Goal: Information Seeking & Learning: Learn about a topic

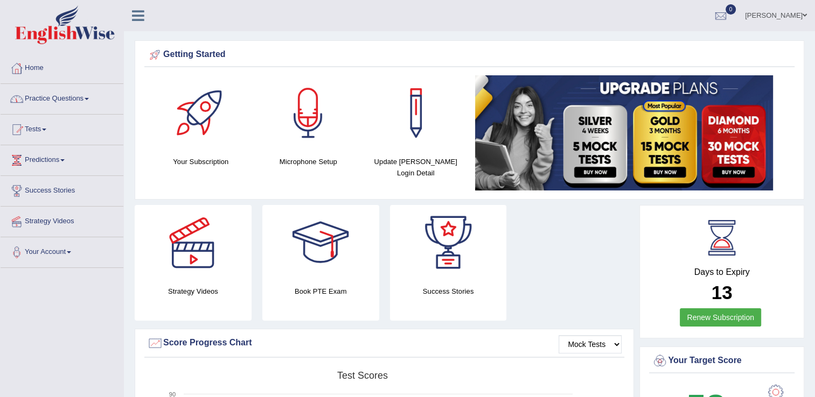
click at [89, 98] on span at bounding box center [87, 99] width 4 height 2
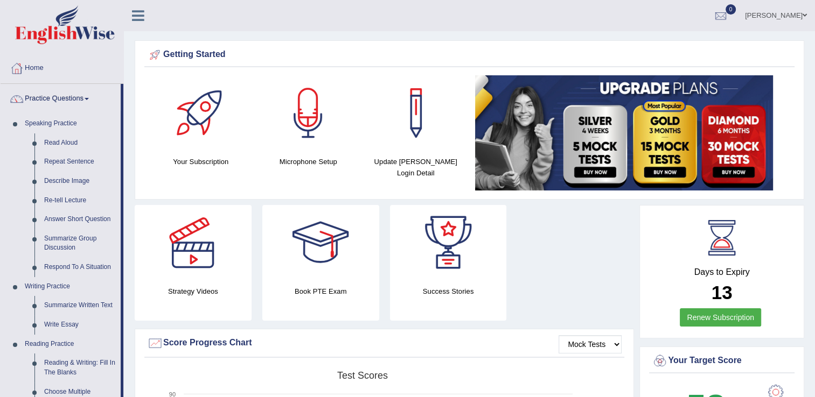
drag, startPoint x: 124, startPoint y: 124, endPoint x: 127, endPoint y: 181, distance: 56.6
drag, startPoint x: 121, startPoint y: 179, endPoint x: 125, endPoint y: 258, distance: 79.3
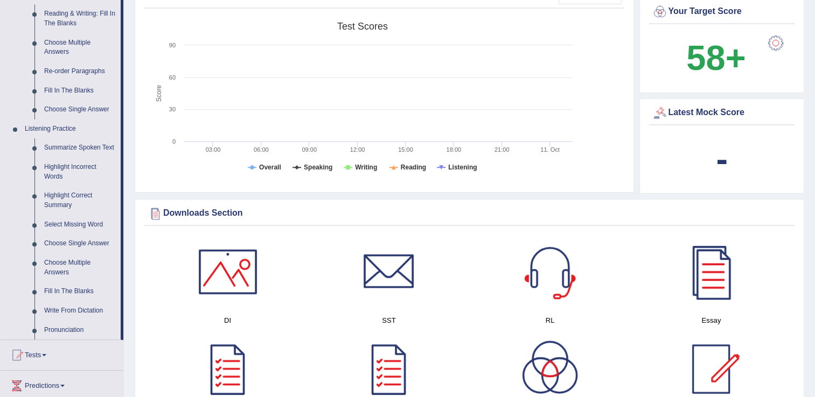
scroll to position [351, 0]
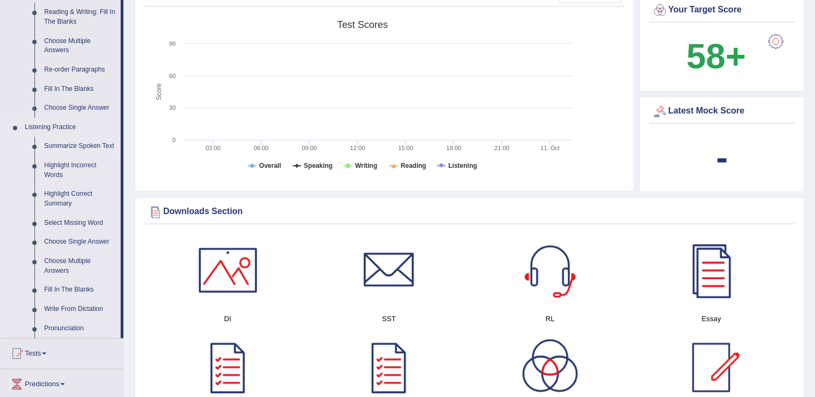
click at [88, 146] on link "Summarize Spoken Text" at bounding box center [79, 146] width 81 height 19
click at [88, 146] on ul "Home Practice Questions Speaking Practice Read Aloud Repeat Sentence Describe I…" at bounding box center [62, 97] width 123 height 790
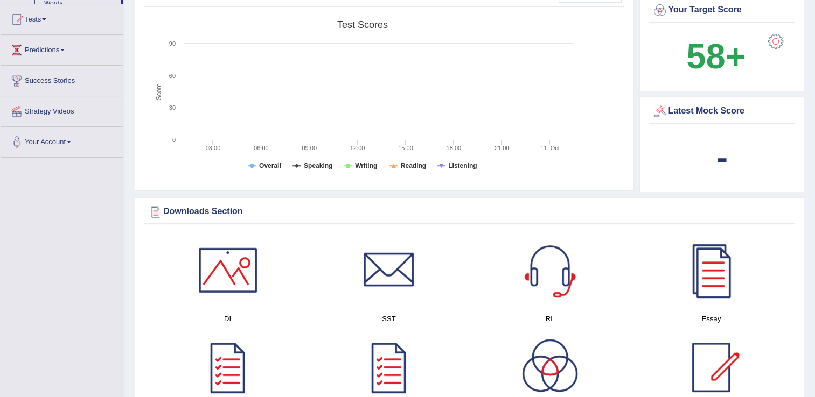
scroll to position [318, 0]
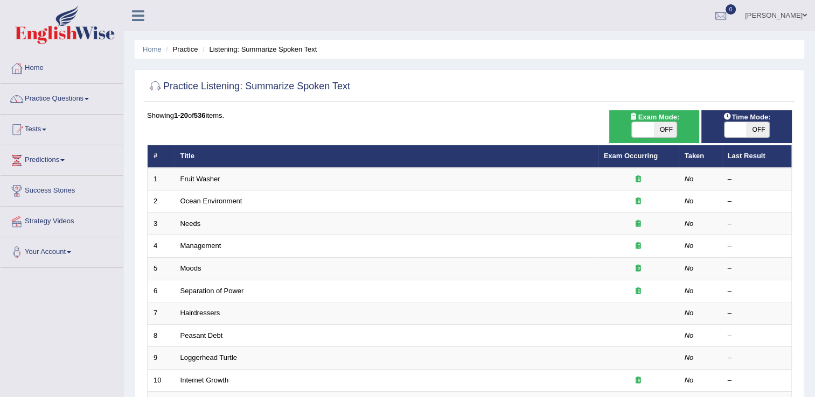
click at [635, 61] on div "Home Practice Listening: Summarize Spoken Text Practice Listening: Summarize Sp…" at bounding box center [469, 343] width 691 height 686
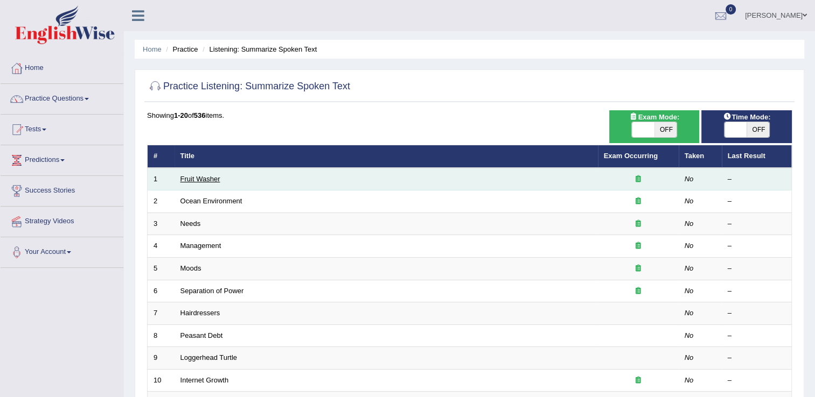
click at [202, 178] on link "Fruit Washer" at bounding box center [200, 179] width 40 height 8
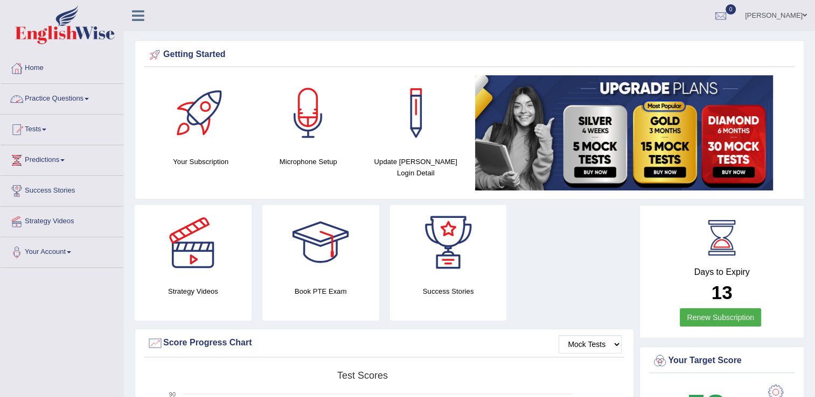
click at [86, 101] on link "Practice Questions" at bounding box center [62, 97] width 123 height 27
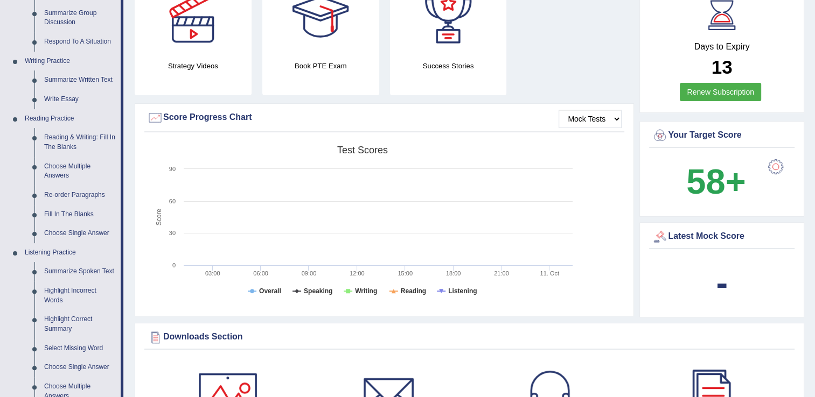
scroll to position [224, 0]
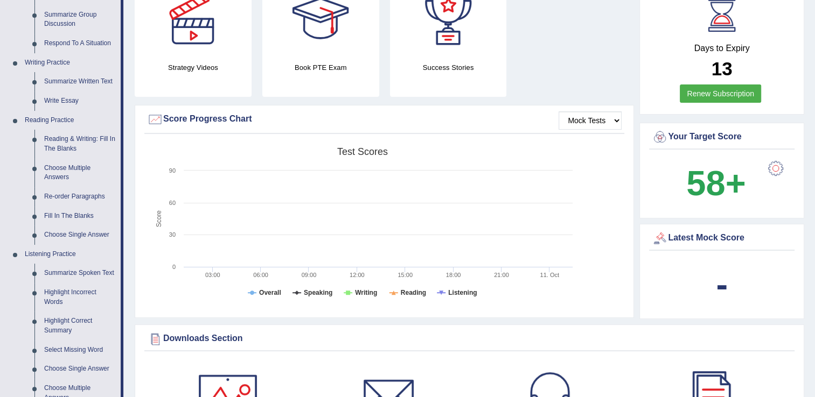
click at [123, 133] on li "Practice Questions Speaking Practice Read Aloud Repeat Sentence Describe Image …" at bounding box center [62, 163] width 123 height 606
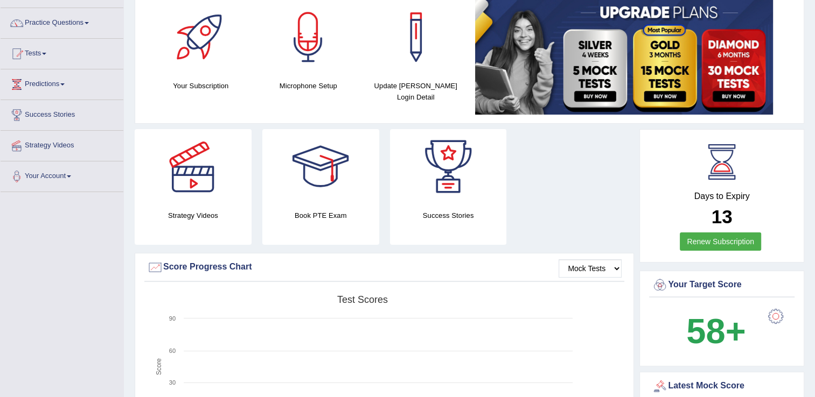
scroll to position [0, 0]
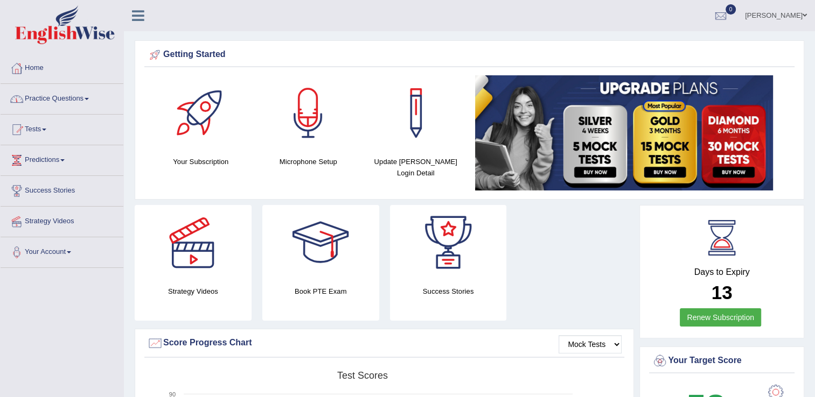
click at [89, 96] on link "Practice Questions" at bounding box center [62, 97] width 123 height 27
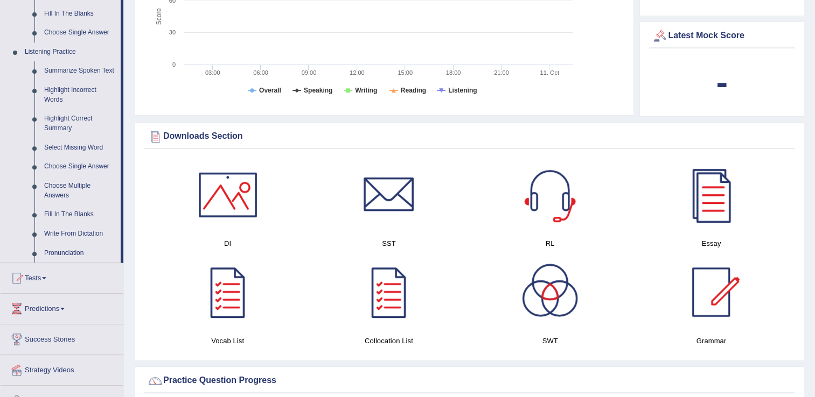
scroll to position [425, 0]
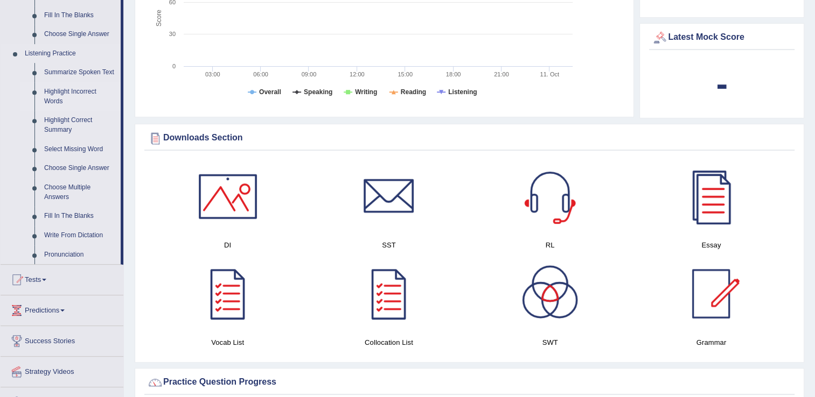
click at [62, 95] on link "Highlight Incorrect Words" at bounding box center [79, 96] width 81 height 29
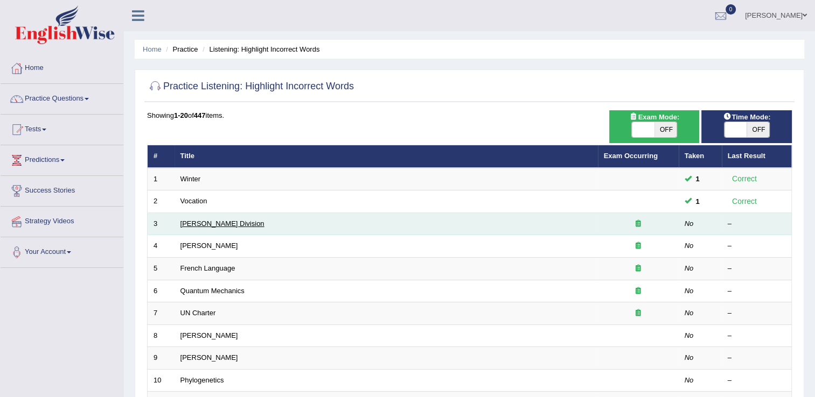
click at [207, 221] on link "[PERSON_NAME] Division" at bounding box center [222, 224] width 84 height 8
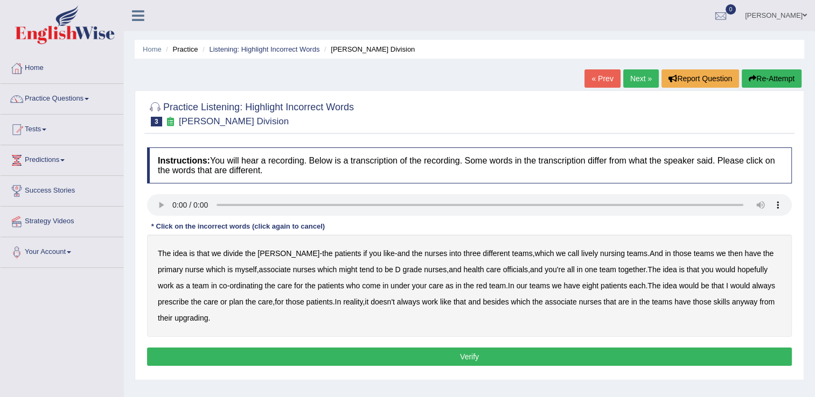
click at [339, 269] on b "might" at bounding box center [348, 269] width 18 height 9
click at [176, 317] on b "upgrading" at bounding box center [190, 318] width 33 height 9
click at [478, 359] on button "Verify" at bounding box center [469, 357] width 644 height 18
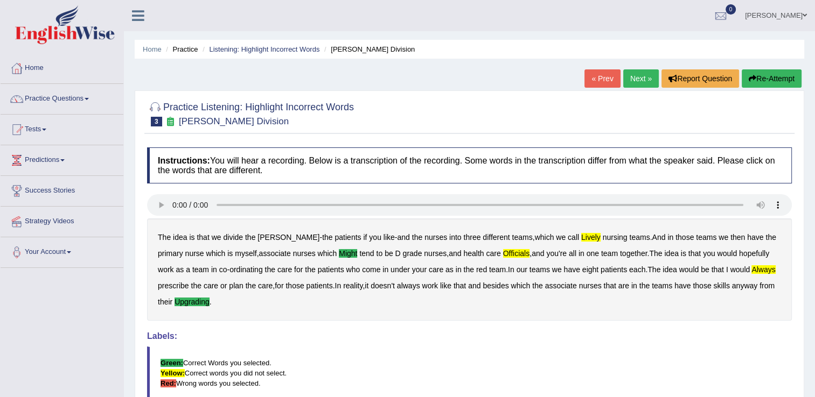
click at [645, 79] on link "Next »" at bounding box center [641, 78] width 36 height 18
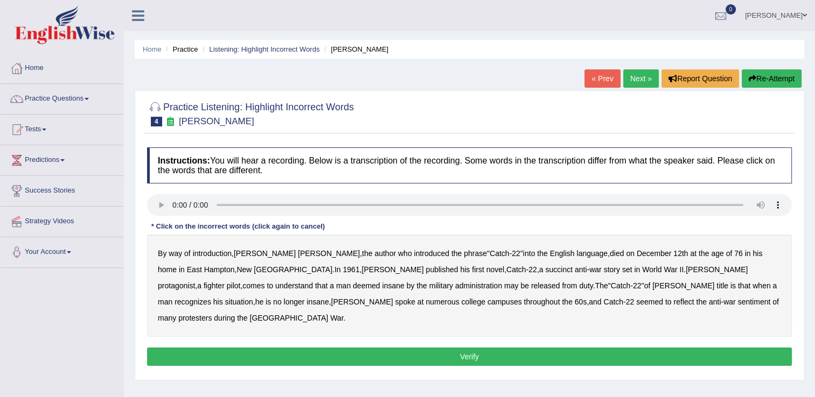
click at [545, 270] on b "succinct" at bounding box center [558, 269] width 27 height 9
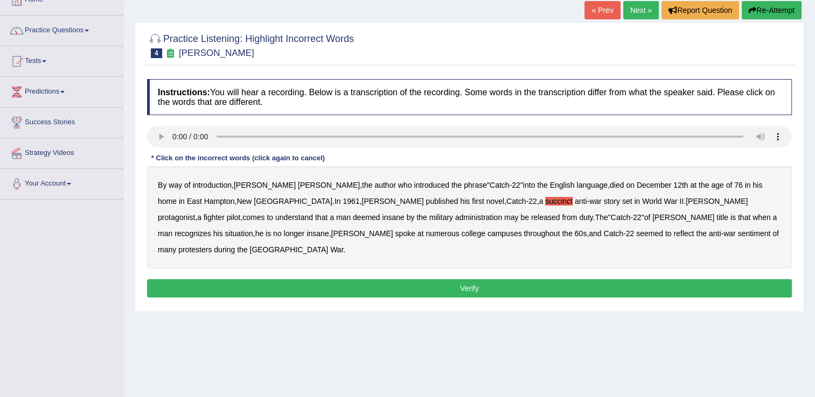
scroll to position [64, 0]
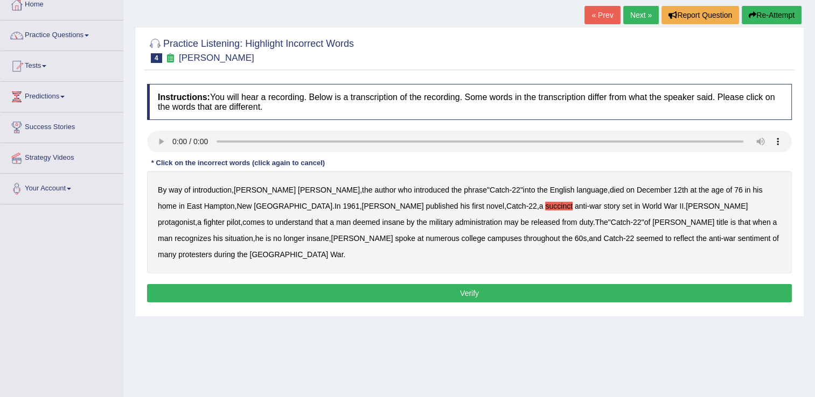
click at [253, 234] on b "situation" at bounding box center [239, 238] width 28 height 9
click at [673, 240] on b "reflect" at bounding box center [683, 238] width 20 height 9
click at [481, 284] on button "Verify" at bounding box center [469, 293] width 644 height 18
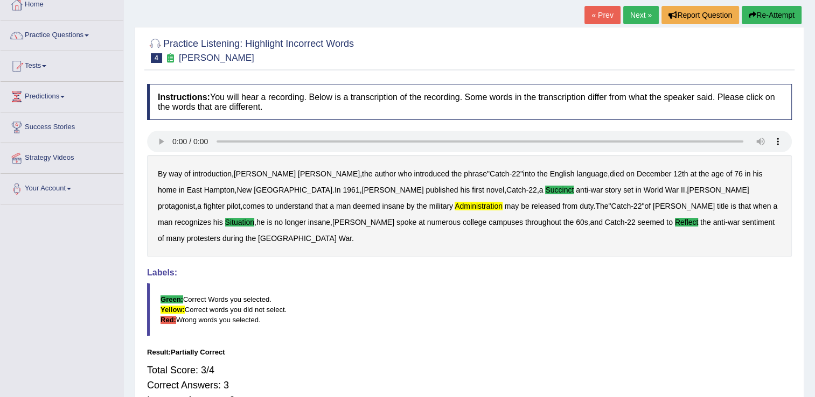
click at [650, 17] on link "Next »" at bounding box center [641, 15] width 36 height 18
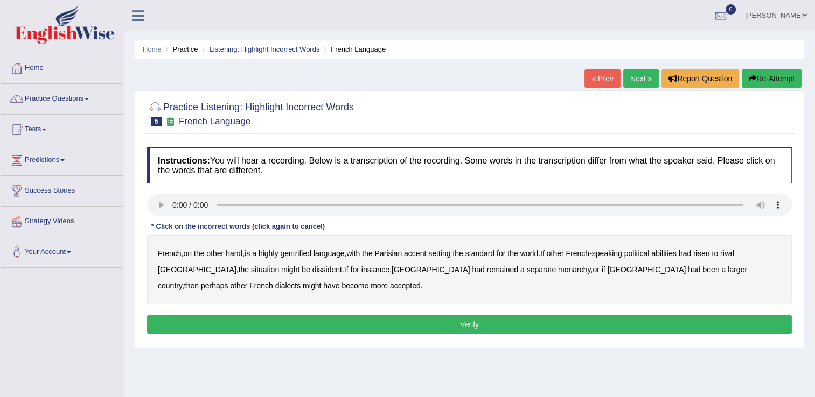
click at [295, 256] on b "gentrified" at bounding box center [295, 253] width 31 height 9
click at [671, 251] on b "abilities" at bounding box center [663, 253] width 25 height 9
click at [312, 269] on b "dissident" at bounding box center [327, 269] width 30 height 9
click at [607, 271] on b "Haiti" at bounding box center [646, 269] width 79 height 9
click at [476, 320] on button "Verify" at bounding box center [469, 324] width 644 height 18
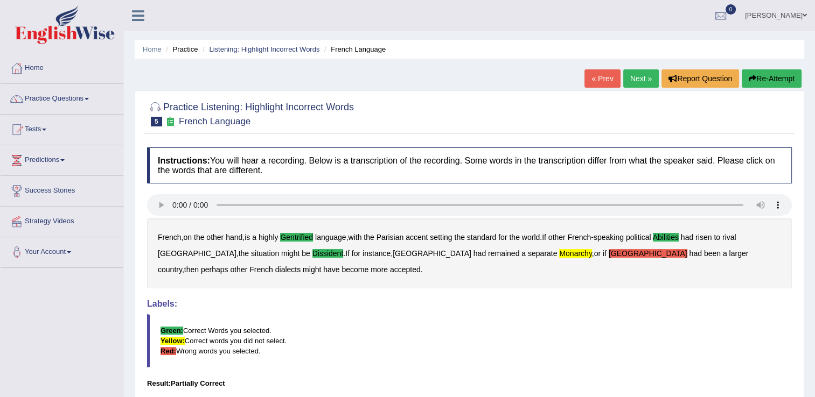
click at [636, 80] on link "Next »" at bounding box center [641, 78] width 36 height 18
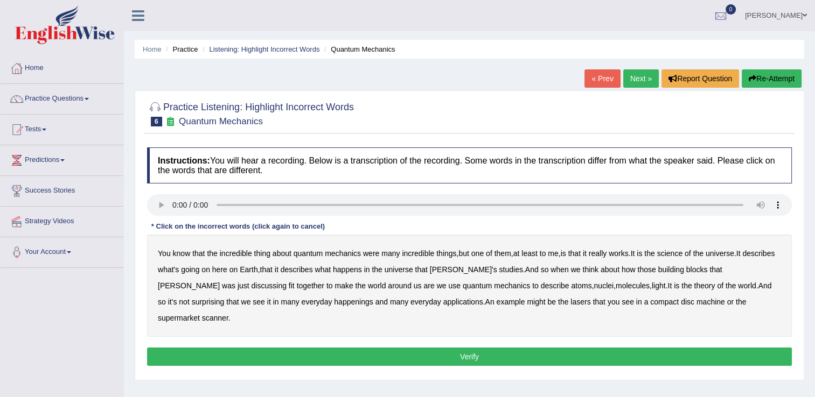
click at [678, 253] on b "science" at bounding box center [669, 253] width 25 height 9
click at [334, 300] on b "happenings" at bounding box center [353, 302] width 39 height 9
click at [696, 303] on b "machine" at bounding box center [710, 302] width 29 height 9
click at [680, 348] on button "Verify" at bounding box center [469, 357] width 644 height 18
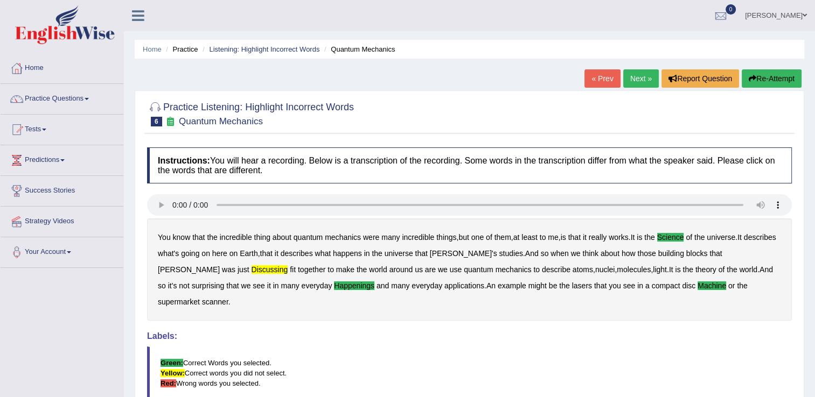
click at [632, 83] on link "Next »" at bounding box center [641, 78] width 36 height 18
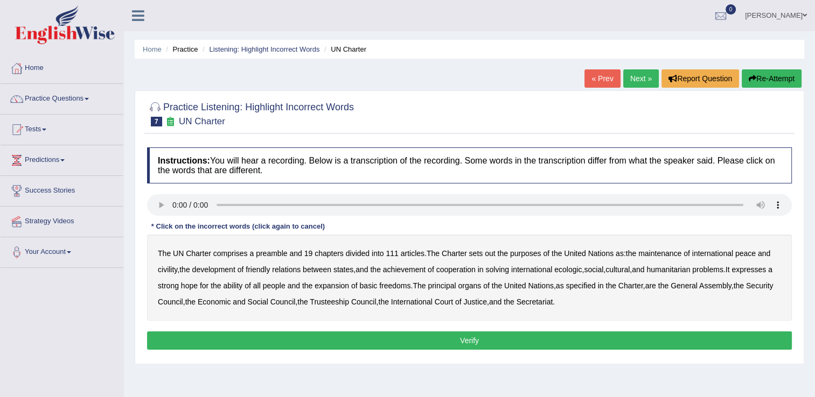
click at [490, 256] on b "out" at bounding box center [490, 253] width 10 height 9
click at [170, 271] on b "civility" at bounding box center [167, 269] width 19 height 9
click at [577, 269] on b "ecologic" at bounding box center [567, 269] width 27 height 9
click at [242, 286] on b "ability" at bounding box center [232, 286] width 19 height 9
click at [459, 342] on button "Verify" at bounding box center [469, 341] width 644 height 18
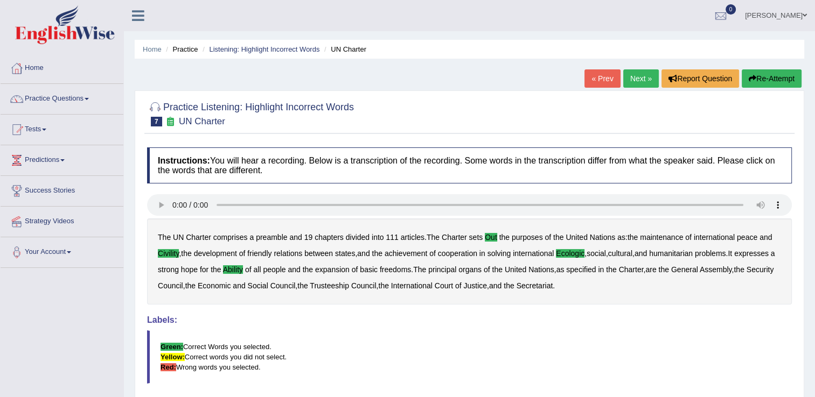
click at [633, 77] on link "Next »" at bounding box center [641, 78] width 36 height 18
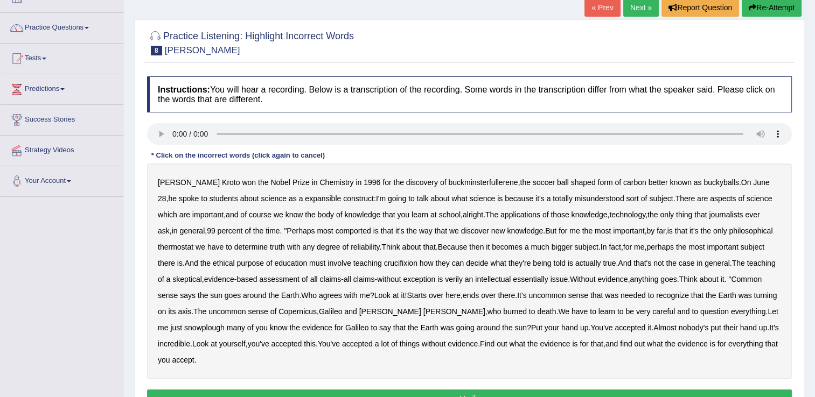
scroll to position [70, 0]
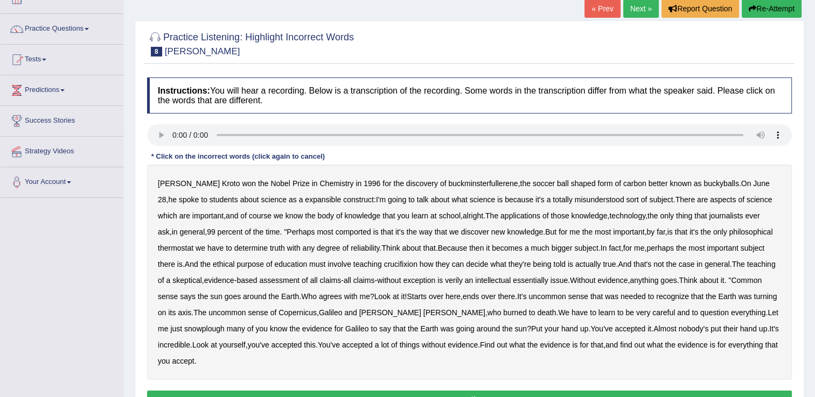
click at [305, 201] on b "expansible" at bounding box center [323, 199] width 36 height 9
click at [351, 234] on div "Harold Kroto won the Nobel Prize in Chemistry in 1996 for the discovery of buck…" at bounding box center [469, 272] width 644 height 215
click at [340, 229] on b "comported" at bounding box center [353, 232] width 36 height 9
click at [177, 251] on b "thermostat" at bounding box center [176, 248] width 36 height 9
click at [413, 262] on b "crucifixion" at bounding box center [400, 264] width 33 height 9
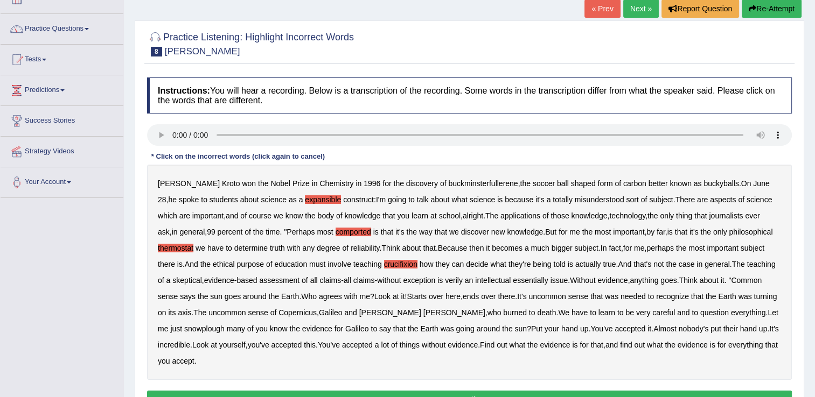
click at [454, 279] on b "verily" at bounding box center [454, 280] width 18 height 9
click at [224, 325] on b "snowplough" at bounding box center [204, 329] width 40 height 9
click at [517, 391] on button "Verify" at bounding box center [469, 400] width 644 height 18
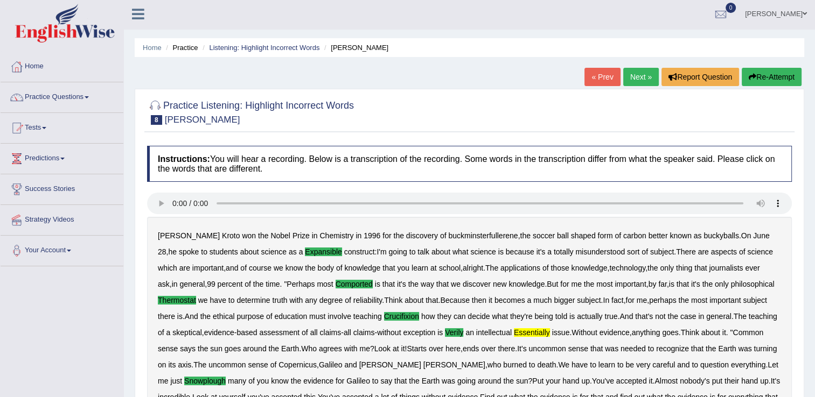
scroll to position [0, 0]
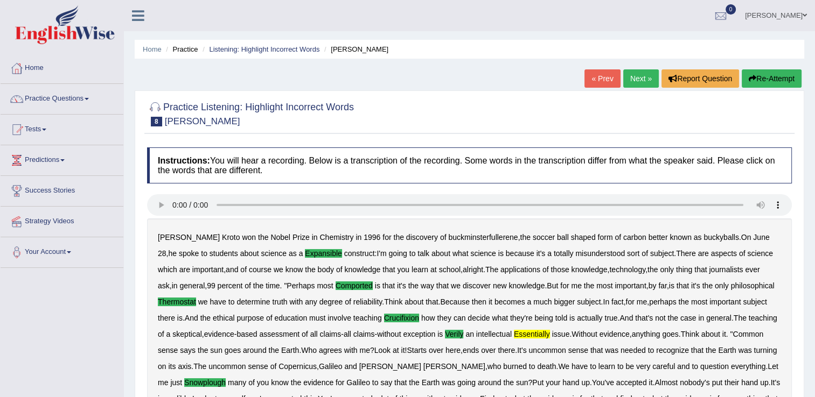
click at [641, 76] on link "Next »" at bounding box center [641, 78] width 36 height 18
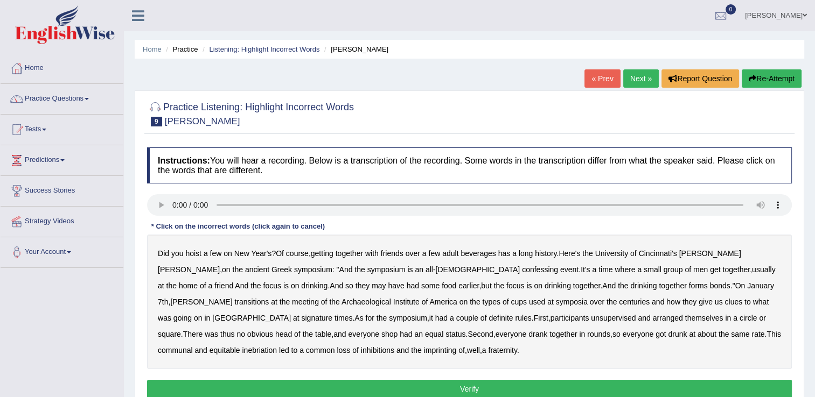
click at [269, 298] on b "transitions" at bounding box center [251, 302] width 34 height 9
click at [332, 314] on b "signature" at bounding box center [316, 318] width 31 height 9
click at [591, 320] on b "unsupervised" at bounding box center [613, 318] width 45 height 9
click at [424, 352] on b "imprinting" at bounding box center [440, 350] width 33 height 9
click at [345, 387] on button "Verify" at bounding box center [469, 389] width 644 height 18
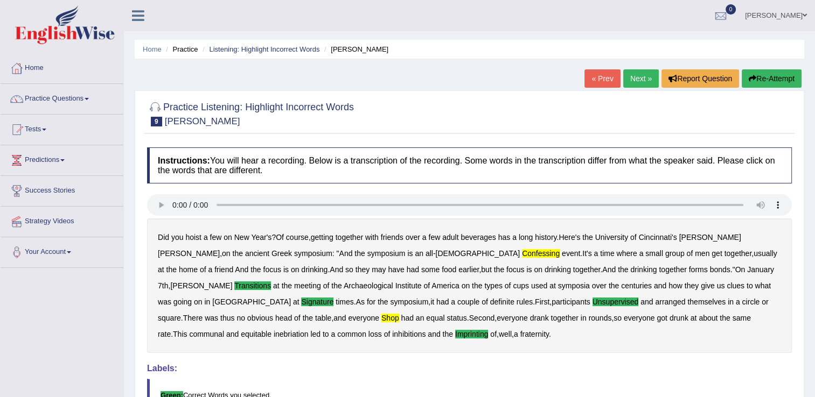
click at [644, 77] on link "Next »" at bounding box center [641, 78] width 36 height 18
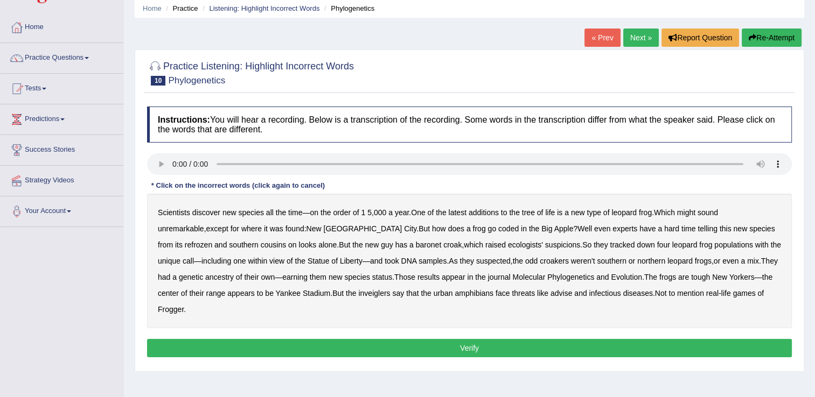
scroll to position [45, 0]
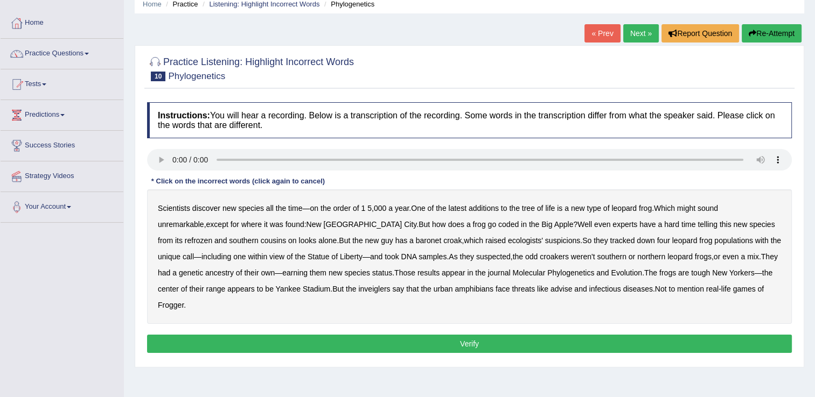
click at [498, 225] on b "coded" at bounding box center [508, 224] width 20 height 9
click at [212, 236] on b "refrozen" at bounding box center [198, 240] width 27 height 9
click at [358, 290] on b "inveiglers" at bounding box center [374, 289] width 32 height 9
click at [550, 289] on b "advise" at bounding box center [561, 289] width 22 height 9
click at [597, 335] on button "Verify" at bounding box center [469, 344] width 644 height 18
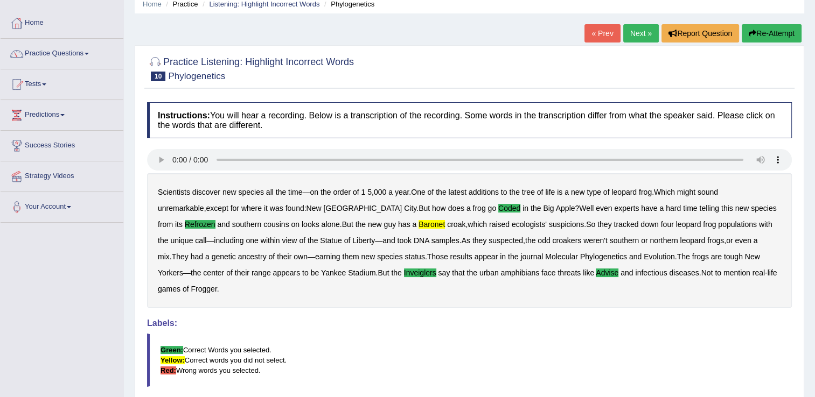
scroll to position [0, 0]
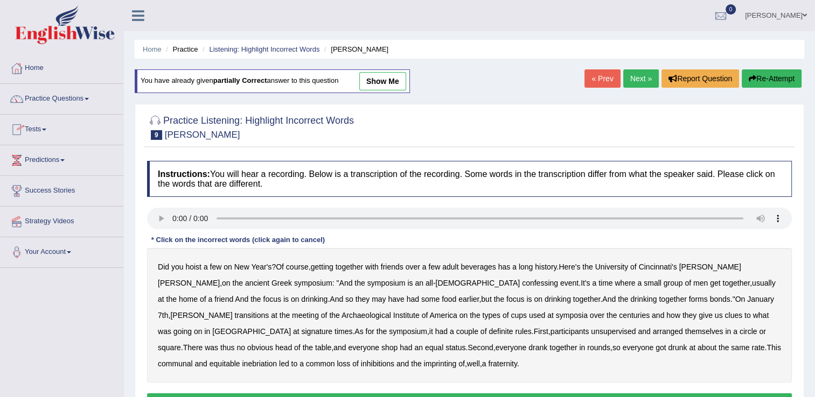
click at [89, 99] on span at bounding box center [87, 99] width 4 height 2
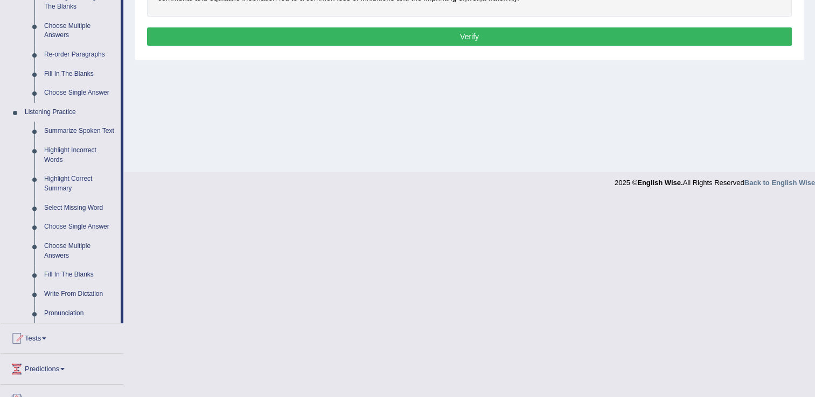
scroll to position [367, 0]
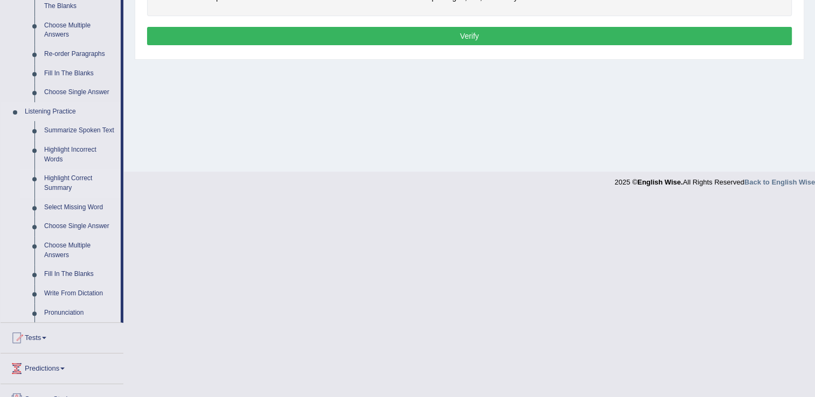
click at [65, 184] on link "Highlight Correct Summary" at bounding box center [79, 183] width 81 height 29
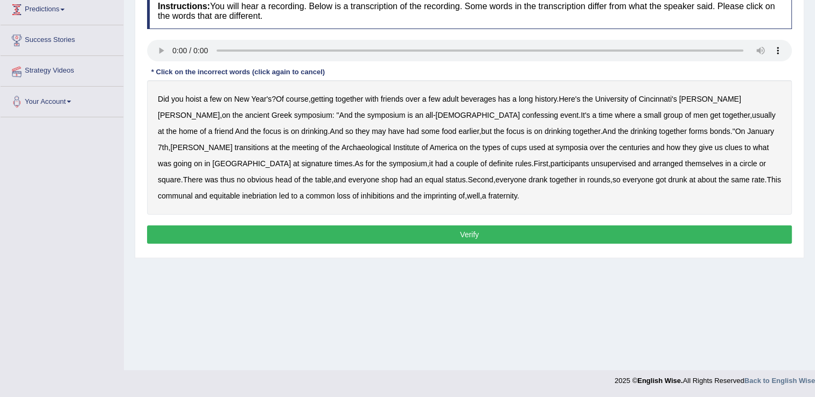
scroll to position [166, 0]
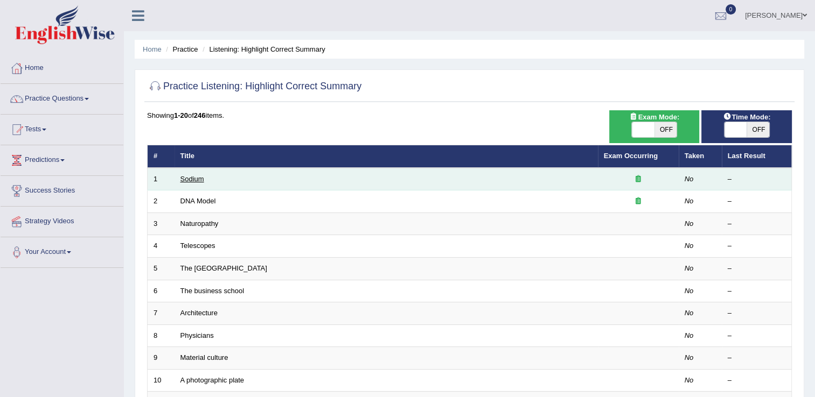
click at [198, 178] on link "Sodium" at bounding box center [192, 179] width 24 height 8
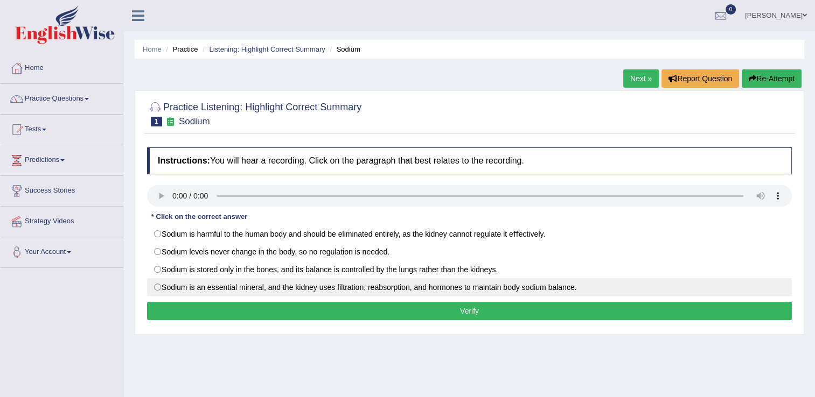
click at [157, 285] on label "Sodium is an essential mineral, and the kidney uses ﬁltration, reabsorption, an…" at bounding box center [469, 287] width 644 height 18
radio input "true"
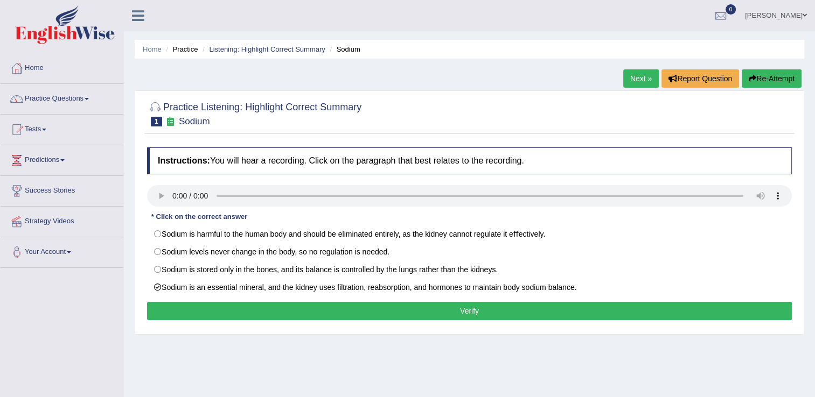
click at [211, 310] on button "Verify" at bounding box center [469, 311] width 644 height 18
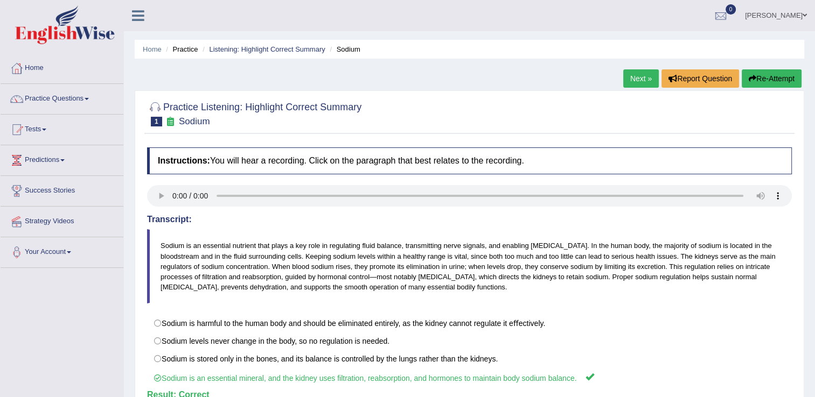
click at [646, 76] on link "Next »" at bounding box center [641, 78] width 36 height 18
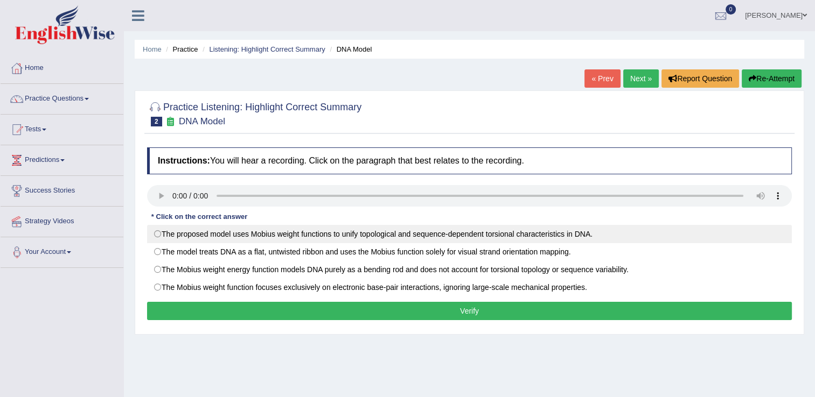
click at [160, 235] on label "The proposed model uses Mobius weight functions to unify topological and sequen…" at bounding box center [469, 234] width 644 height 18
radio input "true"
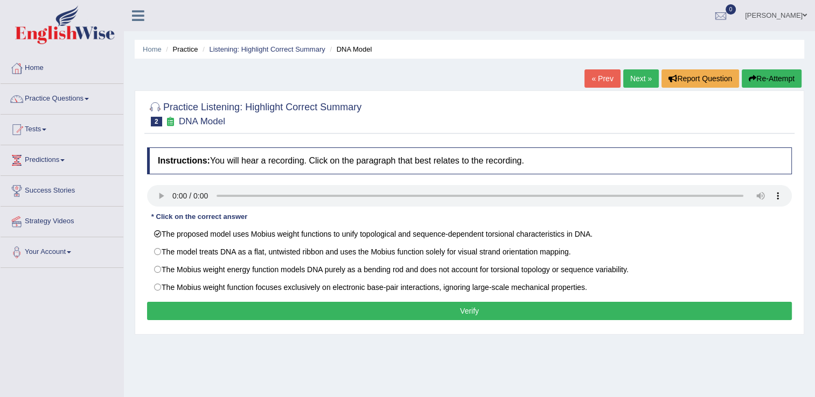
click at [310, 314] on button "Verify" at bounding box center [469, 311] width 644 height 18
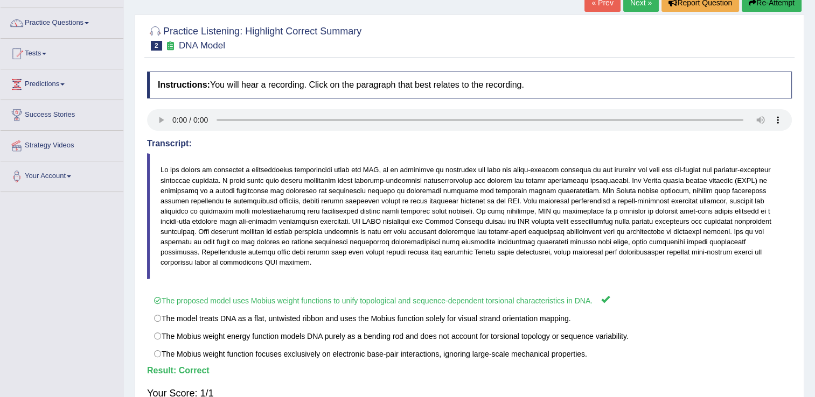
scroll to position [76, 0]
drag, startPoint x: 805, startPoint y: 254, endPoint x: 824, endPoint y: 199, distance: 57.5
click at [814, 199] on html "Toggle navigation Home Practice Questions Speaking Practice Read Aloud Repeat S…" at bounding box center [407, 122] width 815 height 397
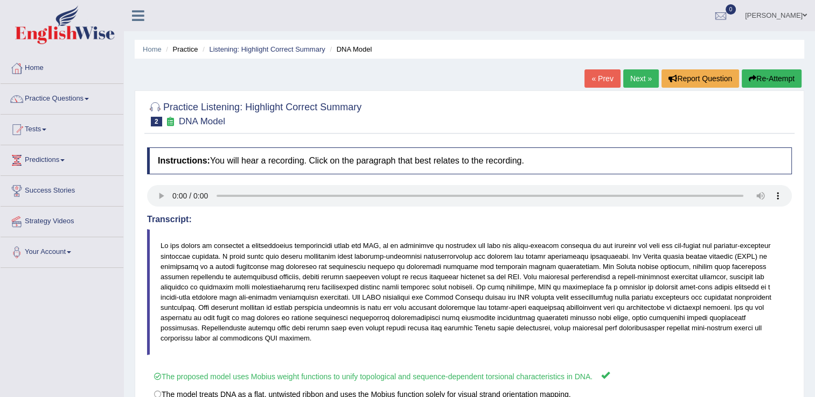
click at [633, 76] on link "Next »" at bounding box center [641, 78] width 36 height 18
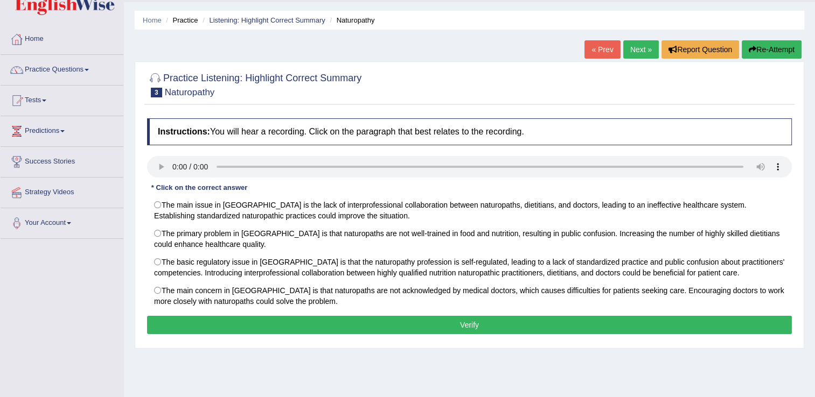
scroll to position [27, 0]
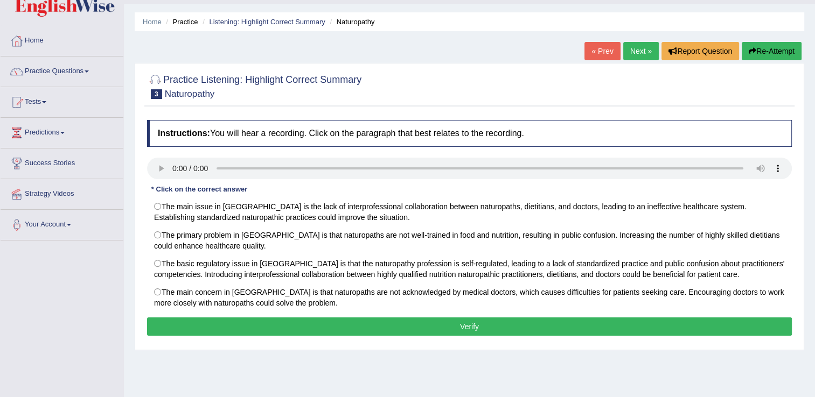
click at [532, 103] on div "Practice Listening: Highlight Correct Summary 3 Naturopathy" at bounding box center [469, 88] width 650 height 38
click at [552, 88] on div at bounding box center [469, 85] width 644 height 33
click at [318, 359] on div "Home Practice Listening: Highlight Correct Summary Naturopathy « Prev Next » Re…" at bounding box center [469, 242] width 691 height 538
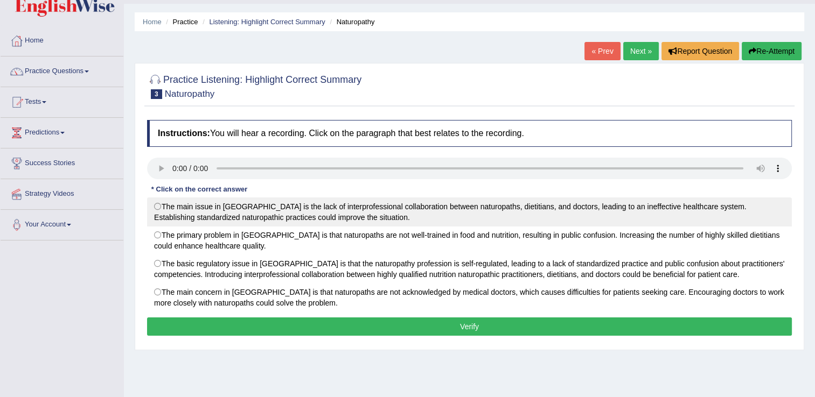
click at [162, 206] on label "The main issue in Australia is the lack of interprofessional collaboration betw…" at bounding box center [469, 212] width 644 height 29
radio input "true"
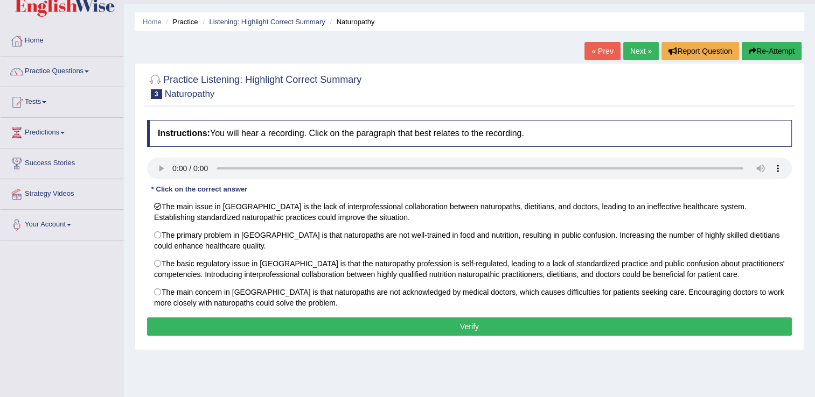
click at [289, 327] on button "Verify" at bounding box center [469, 327] width 644 height 18
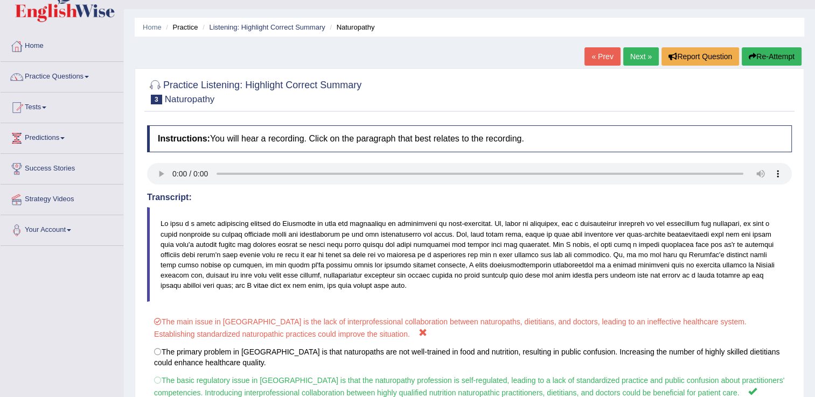
scroll to position [0, 0]
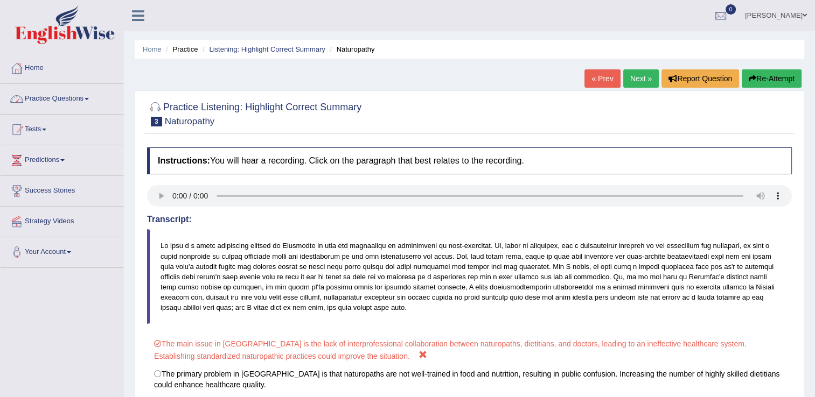
click at [93, 99] on link "Practice Questions" at bounding box center [62, 97] width 123 height 27
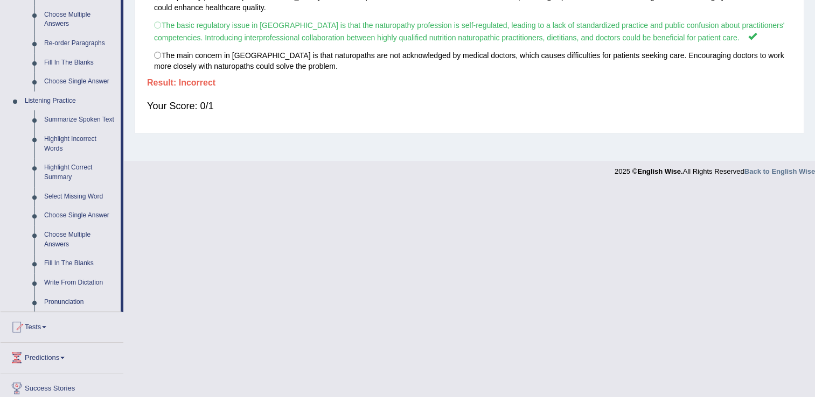
scroll to position [385, 0]
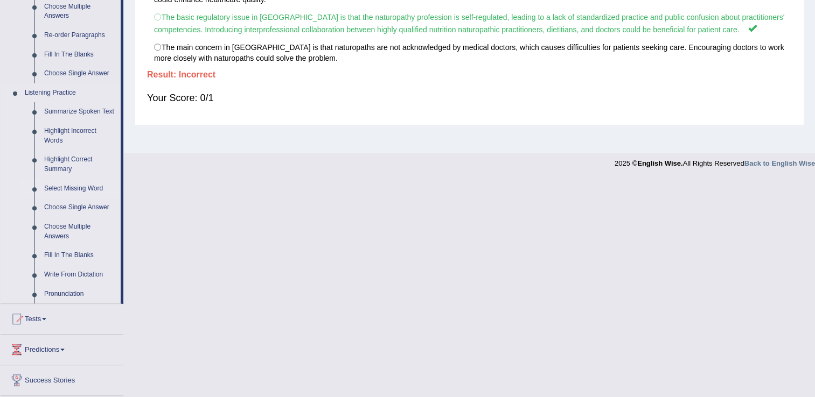
click at [82, 188] on link "Select Missing Word" at bounding box center [79, 188] width 81 height 19
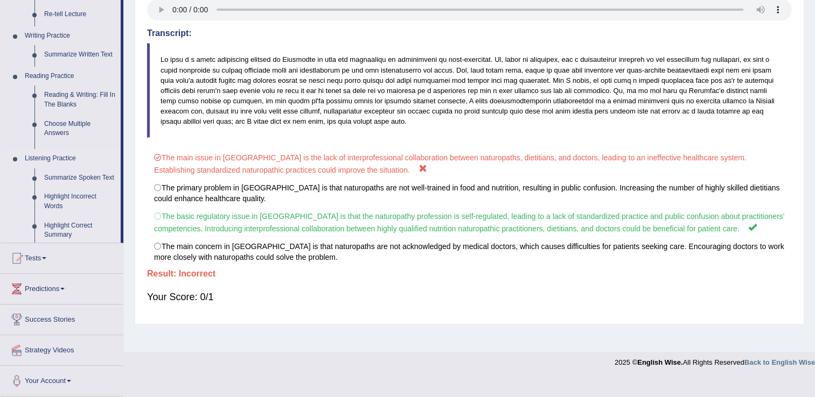
scroll to position [168, 0]
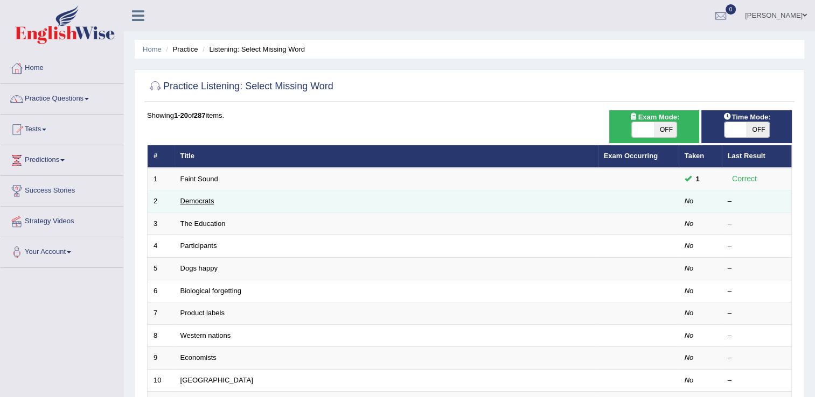
click at [198, 201] on link "Democrats" at bounding box center [197, 201] width 34 height 8
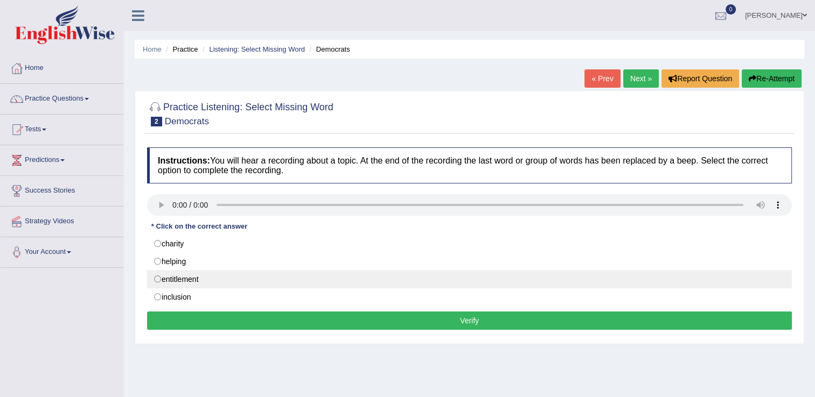
click at [156, 275] on label "entitlement" at bounding box center [469, 279] width 644 height 18
radio input "true"
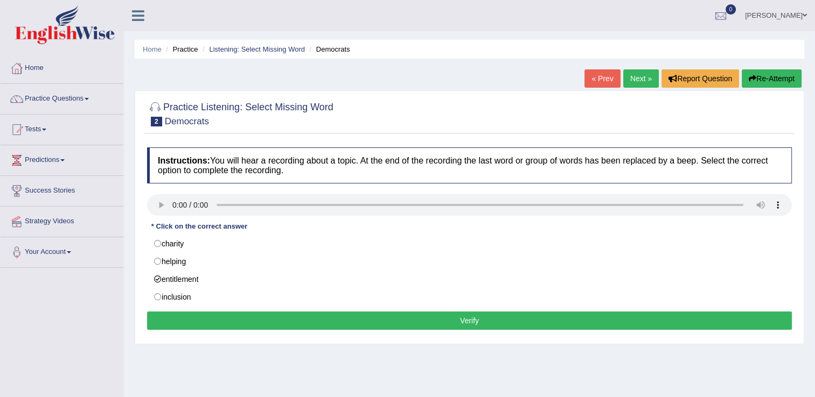
click at [244, 318] on button "Verify" at bounding box center [469, 321] width 644 height 18
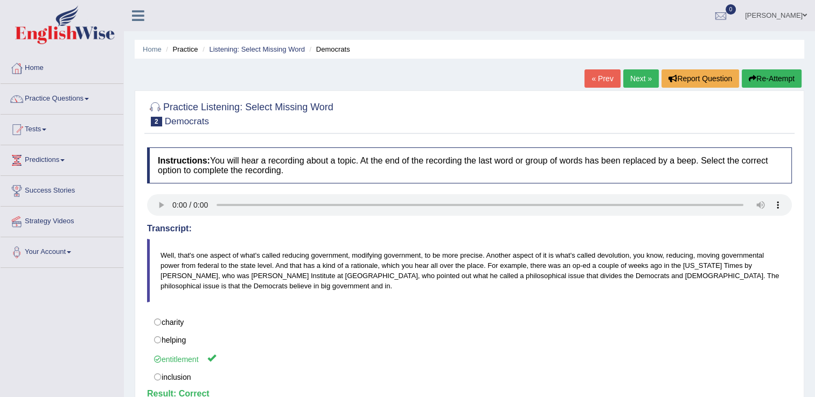
click at [640, 74] on link "Next »" at bounding box center [641, 78] width 36 height 18
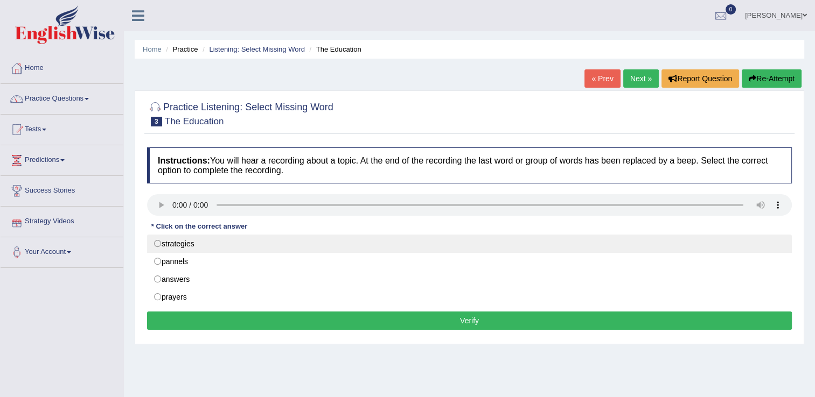
click at [160, 244] on label "strategies" at bounding box center [469, 244] width 644 height 18
radio input "true"
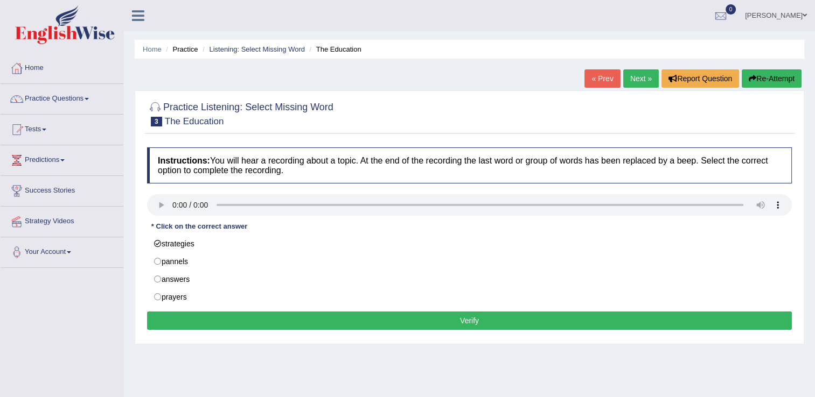
click at [278, 314] on button "Verify" at bounding box center [469, 321] width 644 height 18
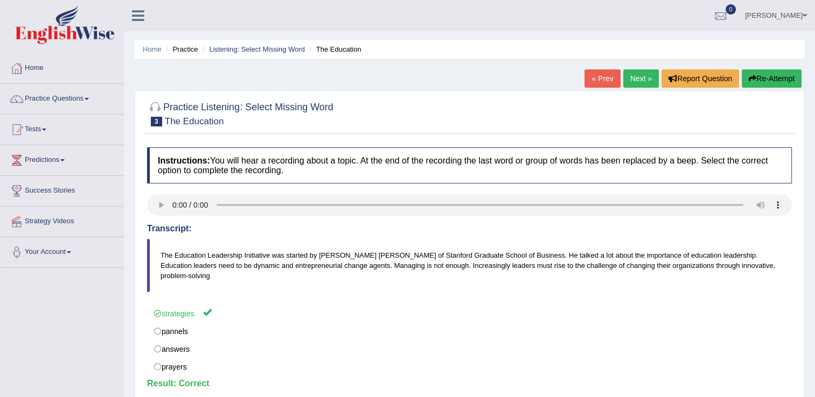
click at [641, 76] on link "Next »" at bounding box center [641, 78] width 36 height 18
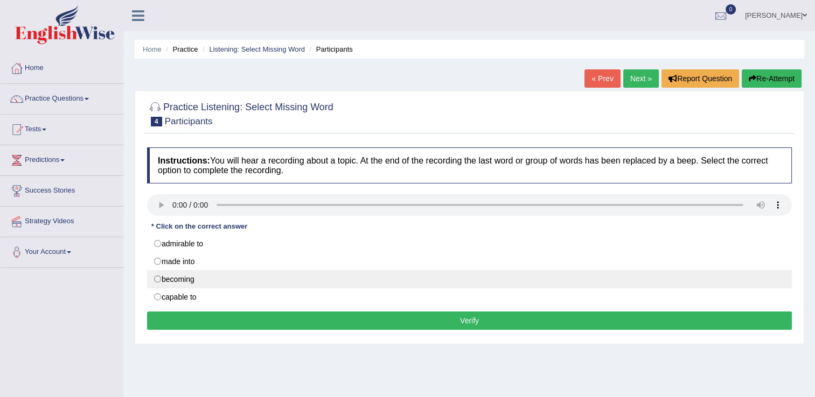
click at [163, 279] on label "becoming" at bounding box center [469, 279] width 644 height 18
radio input "true"
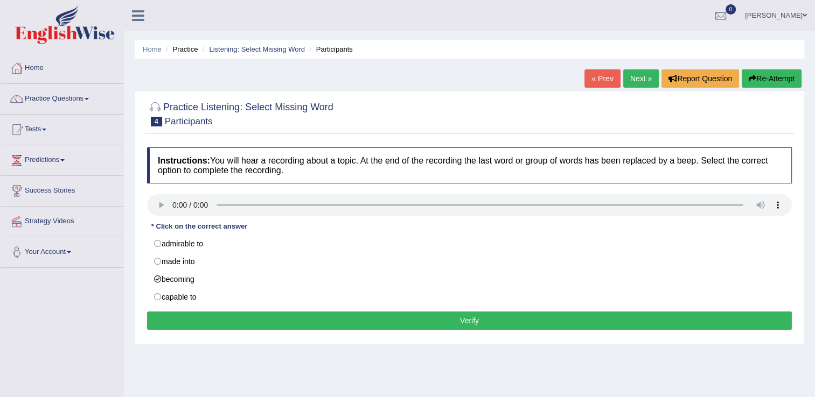
click at [211, 320] on button "Verify" at bounding box center [469, 321] width 644 height 18
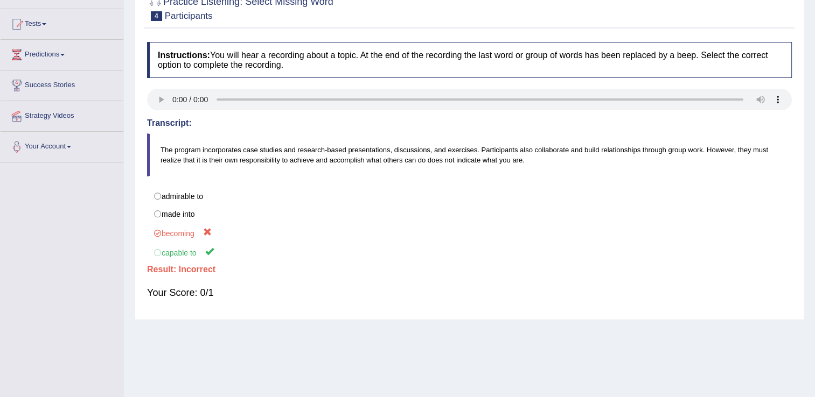
scroll to position [65, 0]
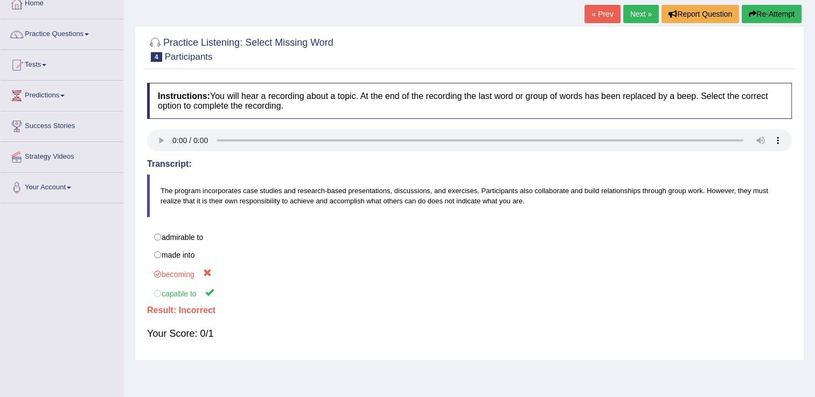
click at [646, 20] on link "Next »" at bounding box center [641, 14] width 36 height 18
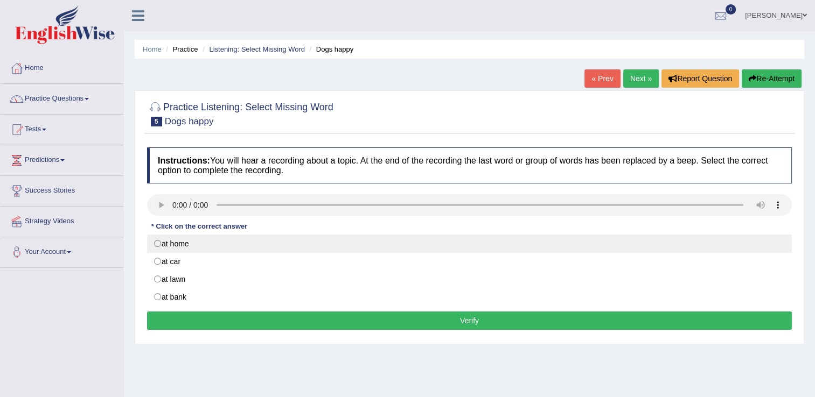
click at [162, 244] on label "at home" at bounding box center [469, 244] width 644 height 18
radio input "true"
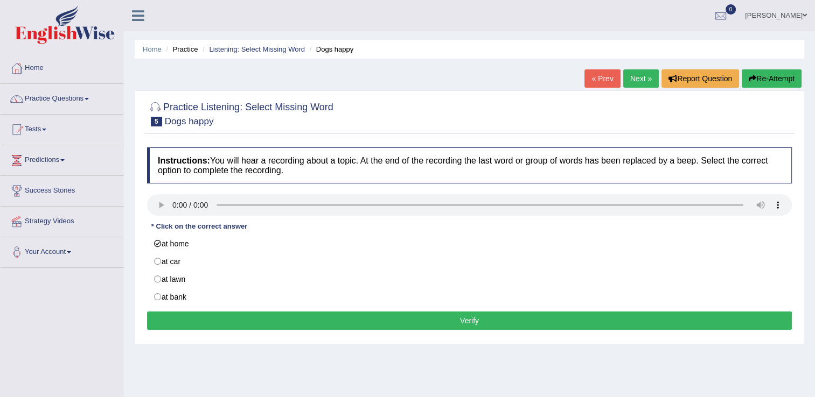
click at [287, 321] on button "Verify" at bounding box center [469, 321] width 644 height 18
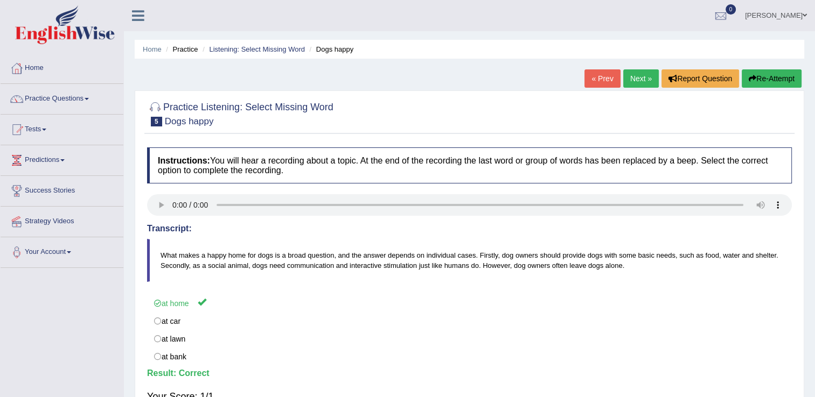
click at [640, 81] on link "Next »" at bounding box center [641, 78] width 36 height 18
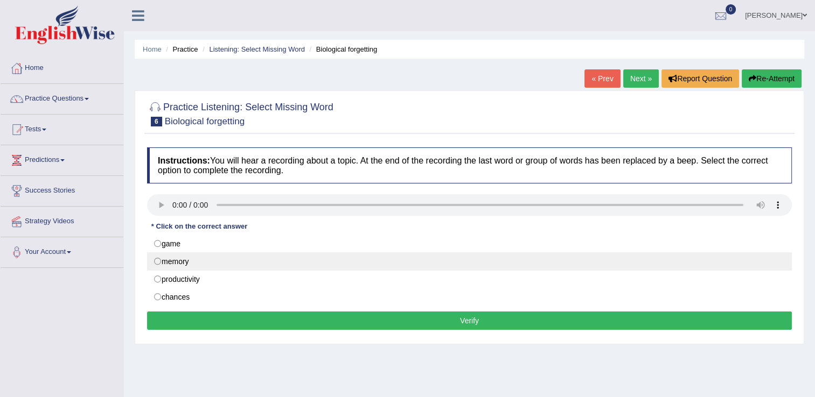
click at [158, 265] on label "memory" at bounding box center [469, 261] width 644 height 18
radio input "true"
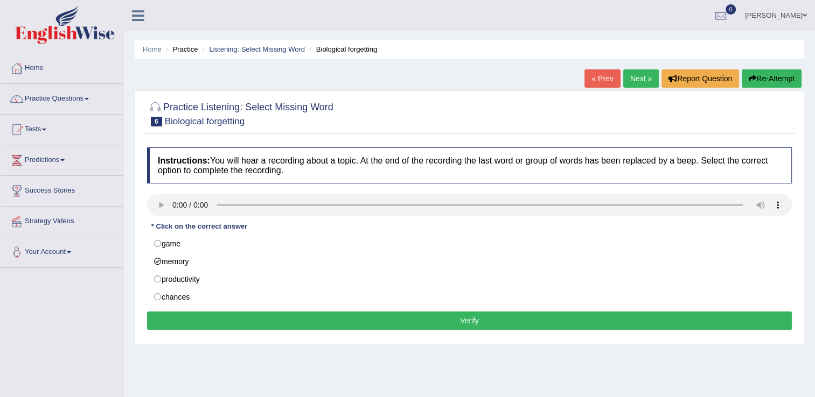
click at [631, 80] on link "Next »" at bounding box center [641, 78] width 36 height 18
click at [593, 75] on link "« Prev" at bounding box center [602, 78] width 36 height 18
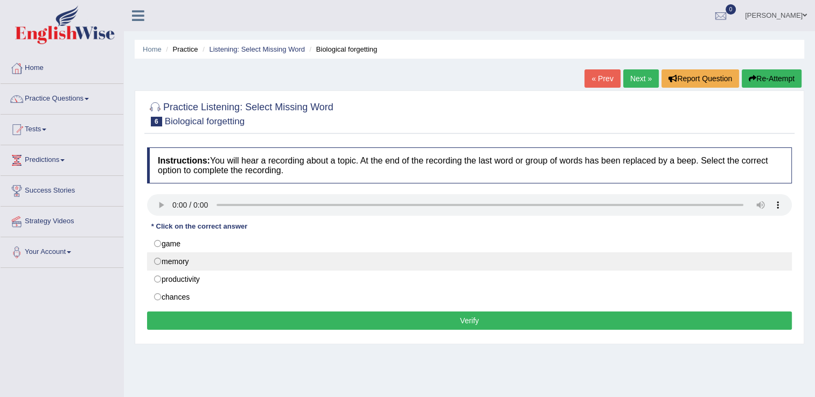
click at [157, 262] on label "memory" at bounding box center [469, 261] width 644 height 18
radio input "true"
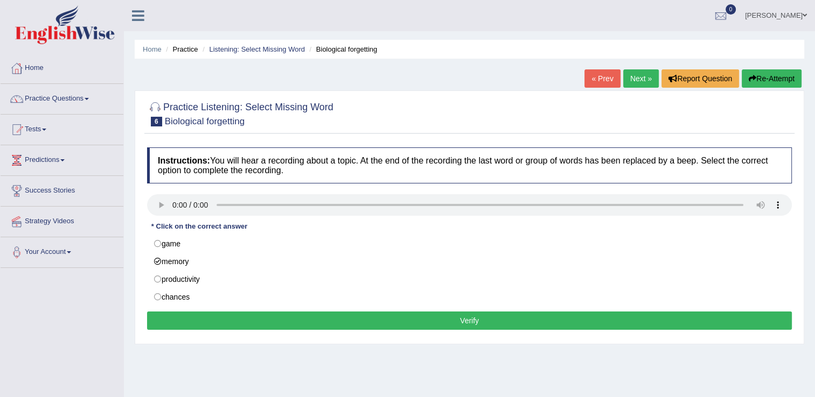
click at [304, 315] on button "Verify" at bounding box center [469, 321] width 644 height 18
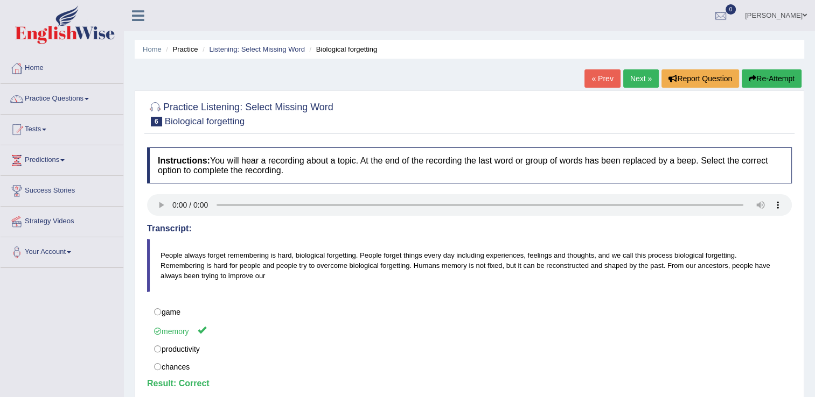
click at [644, 74] on link "Next »" at bounding box center [641, 78] width 36 height 18
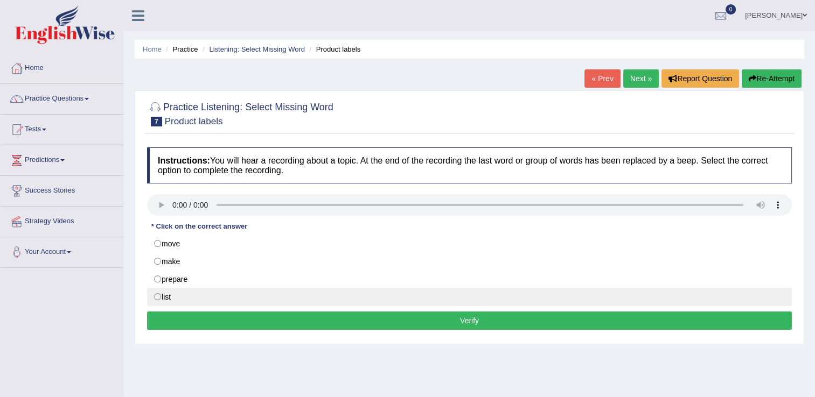
click at [160, 297] on label "list" at bounding box center [469, 297] width 644 height 18
radio input "true"
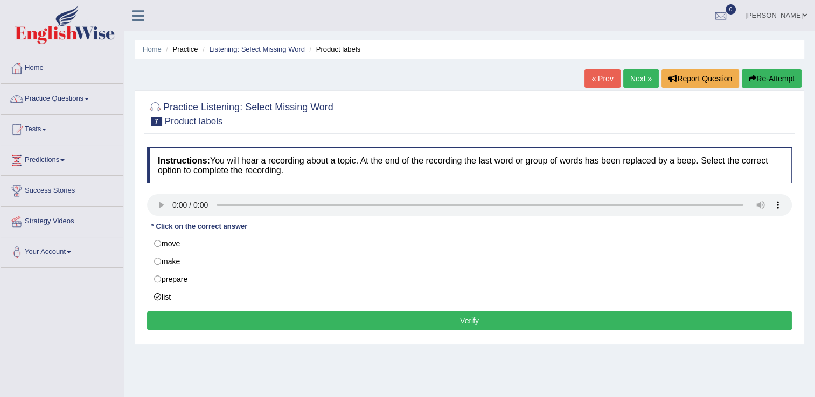
click at [219, 318] on button "Verify" at bounding box center [469, 321] width 644 height 18
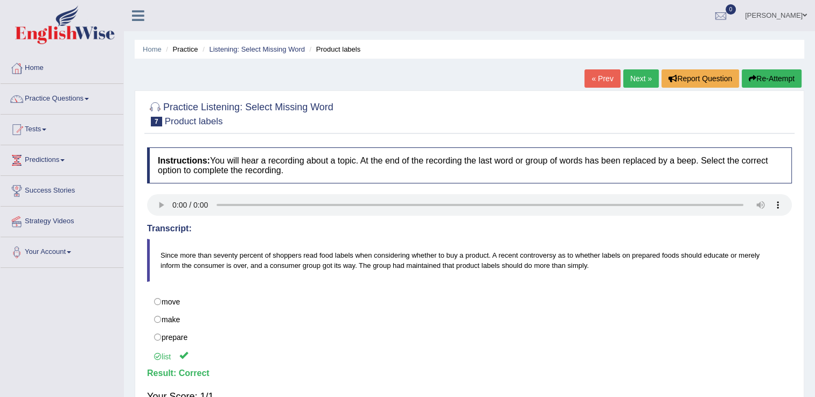
click at [637, 78] on link "Next »" at bounding box center [641, 78] width 36 height 18
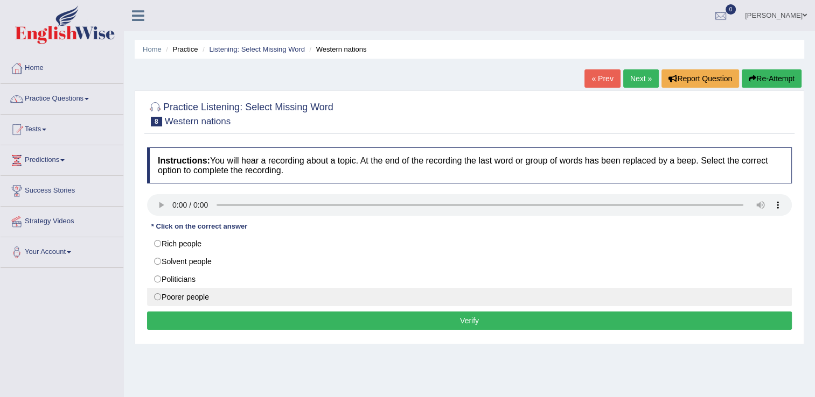
click at [160, 297] on label "Poorer people" at bounding box center [469, 297] width 644 height 18
radio input "true"
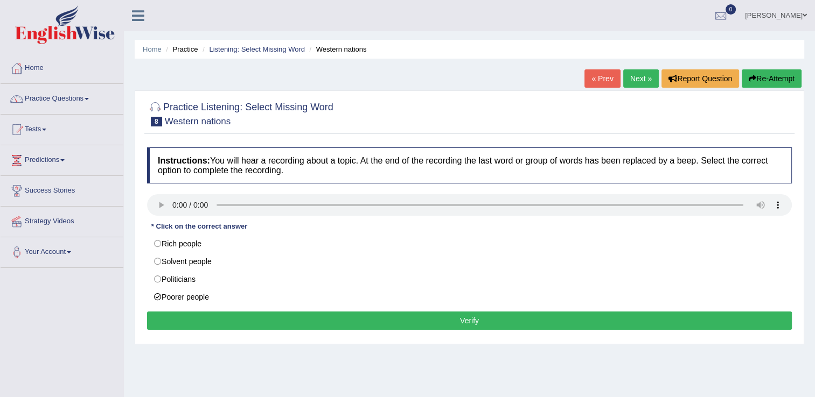
click at [220, 317] on button "Verify" at bounding box center [469, 321] width 644 height 18
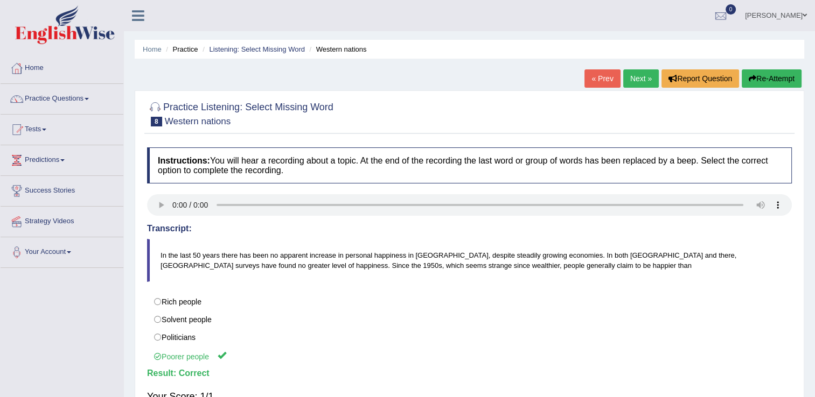
click at [644, 81] on link "Next »" at bounding box center [641, 78] width 36 height 18
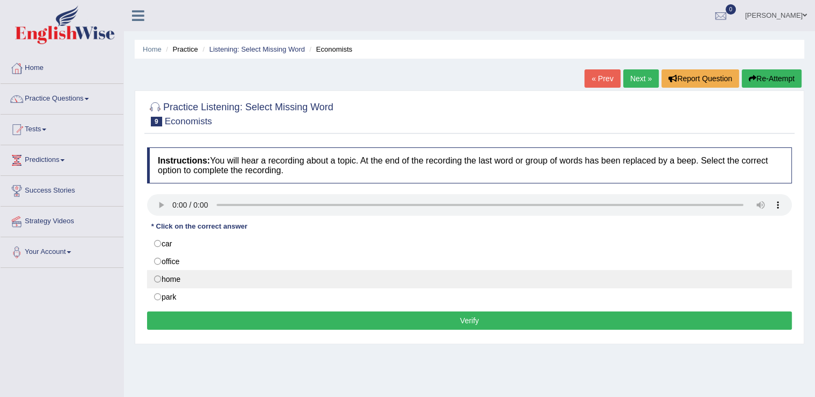
click at [165, 276] on label "home" at bounding box center [469, 279] width 644 height 18
radio input "true"
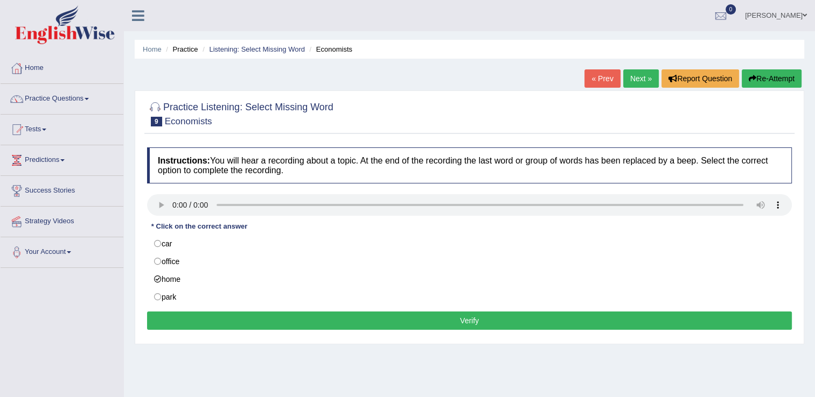
click at [289, 322] on button "Verify" at bounding box center [469, 321] width 644 height 18
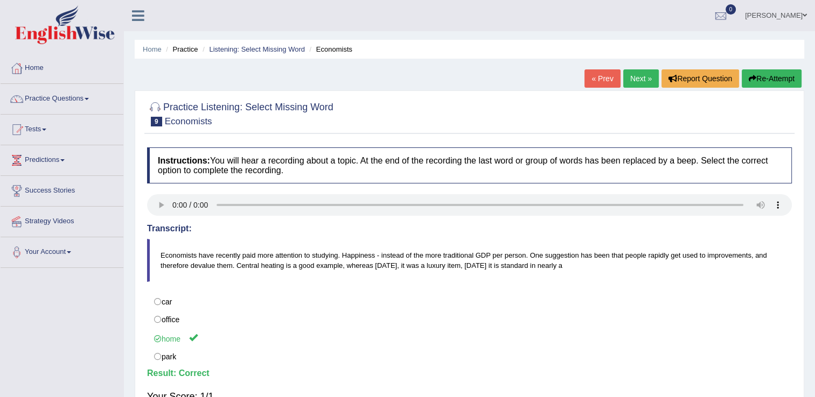
click at [638, 81] on link "Next »" at bounding box center [641, 78] width 36 height 18
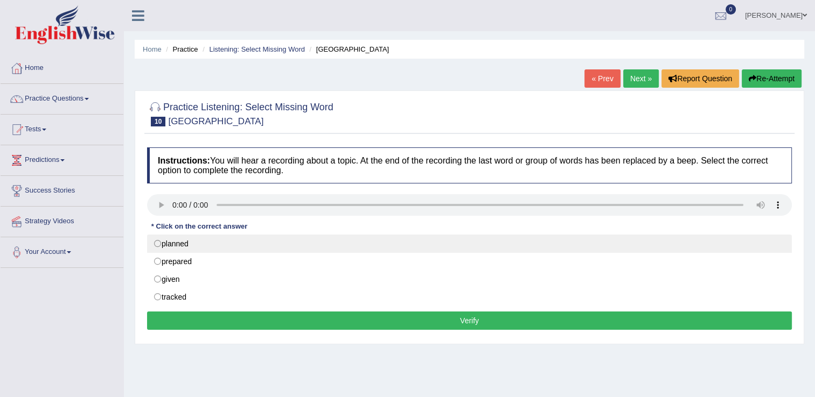
click at [160, 241] on label "planned" at bounding box center [469, 244] width 644 height 18
radio input "true"
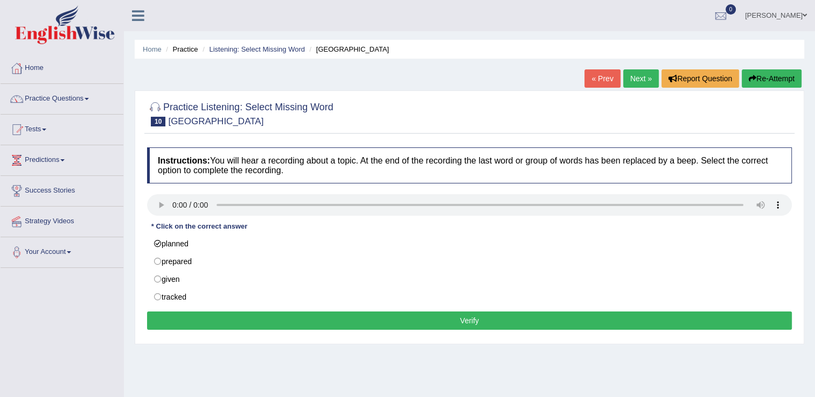
click at [348, 313] on button "Verify" at bounding box center [469, 321] width 644 height 18
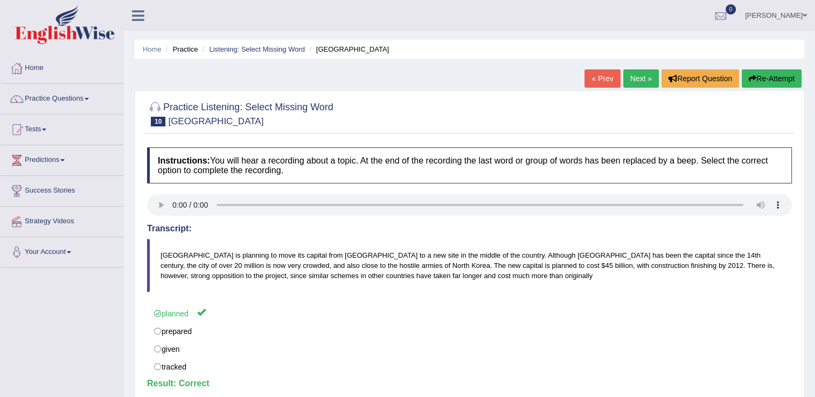
click at [92, 95] on link "Practice Questions" at bounding box center [62, 97] width 123 height 27
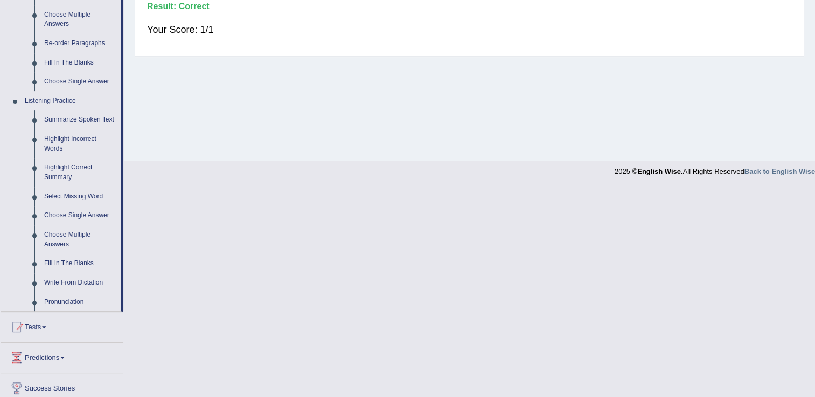
scroll to position [381, 0]
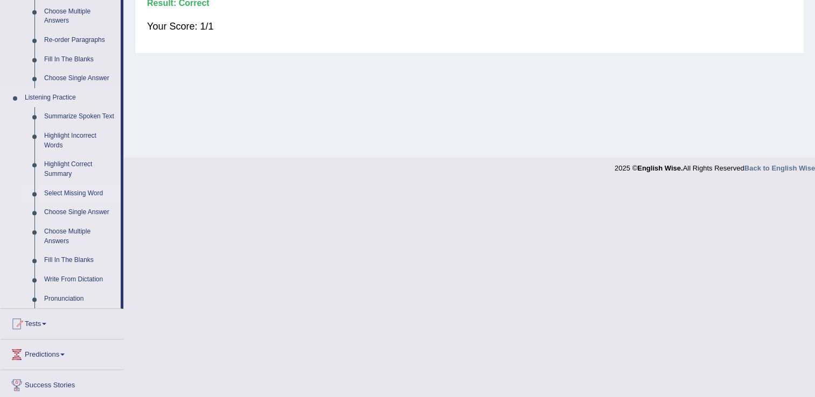
click at [83, 192] on link "Select Missing Word" at bounding box center [79, 193] width 81 height 19
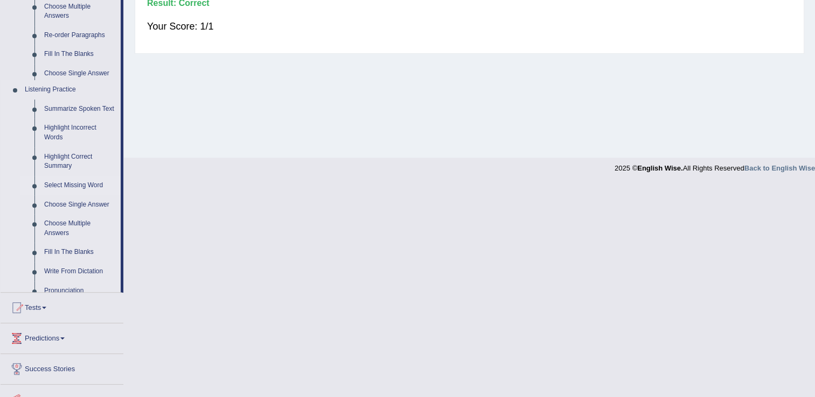
scroll to position [168, 0]
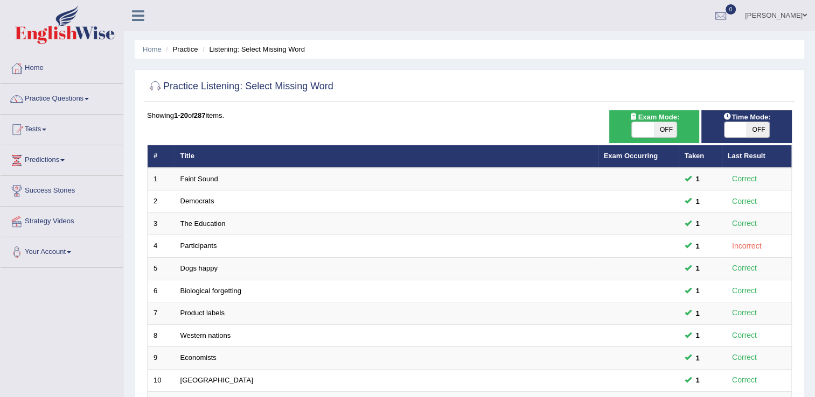
click at [89, 98] on span at bounding box center [87, 99] width 4 height 2
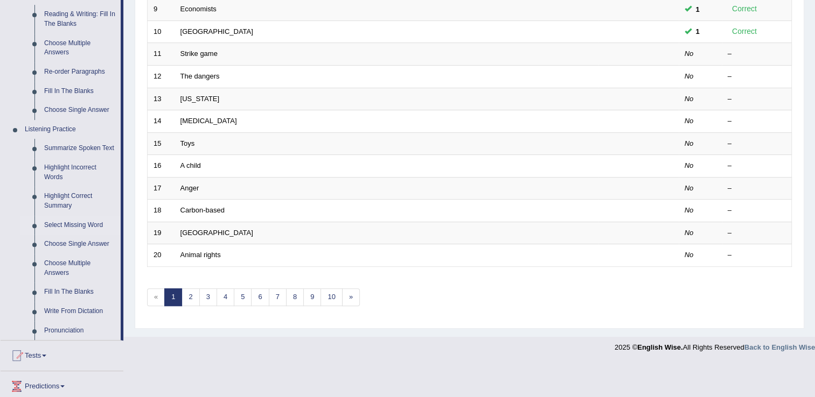
scroll to position [350, 0]
click at [80, 264] on link "Choose Multiple Answers" at bounding box center [79, 267] width 81 height 29
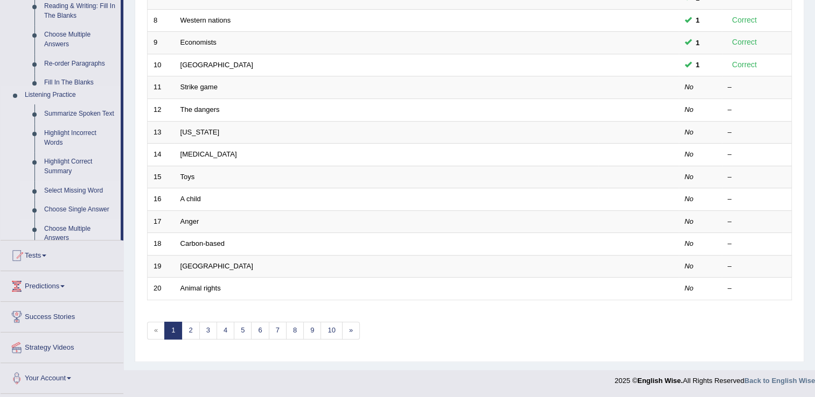
scroll to position [312, 0]
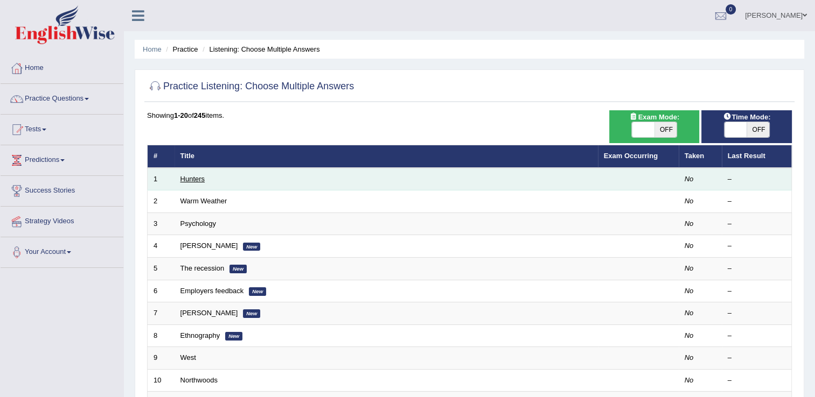
click at [198, 179] on link "Hunters" at bounding box center [192, 179] width 25 height 8
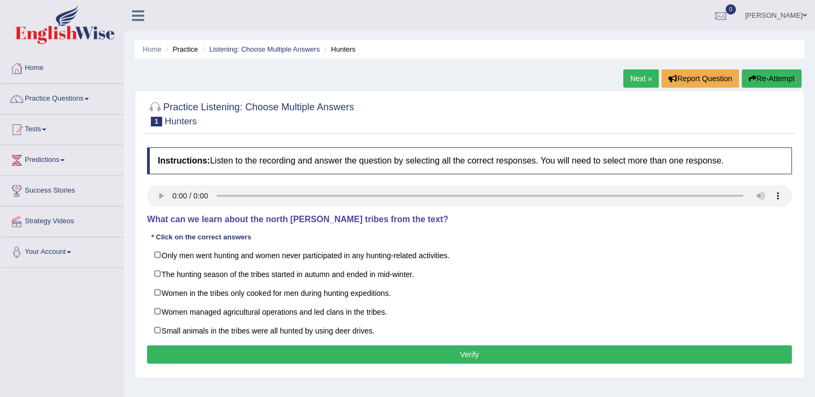
click at [88, 96] on link "Practice Questions" at bounding box center [62, 97] width 123 height 27
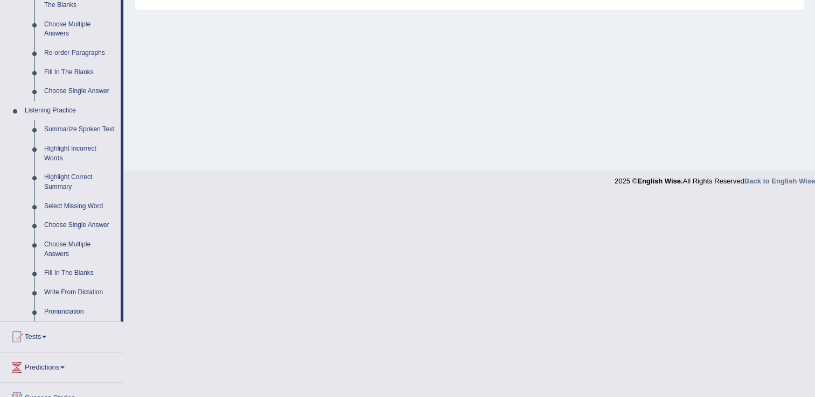
scroll to position [368, 0]
click at [61, 271] on link "Fill In The Blanks" at bounding box center [79, 272] width 81 height 19
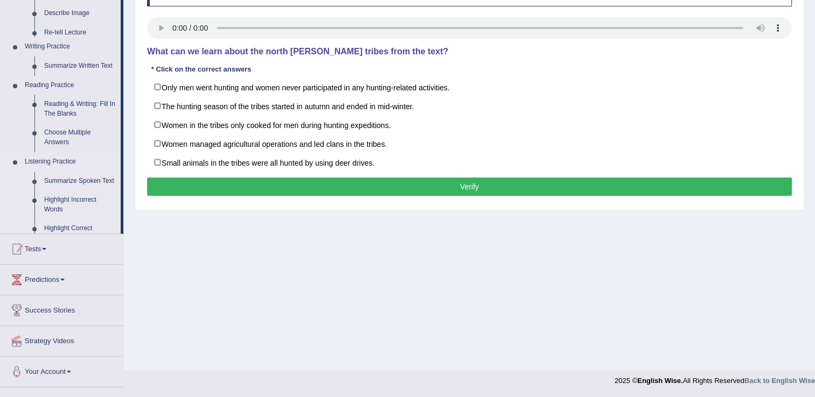
scroll to position [168, 0]
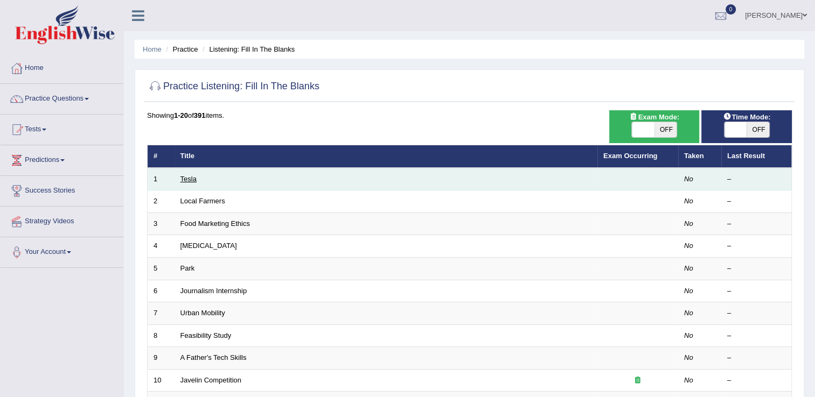
click at [189, 178] on link "Tesla" at bounding box center [188, 179] width 16 height 8
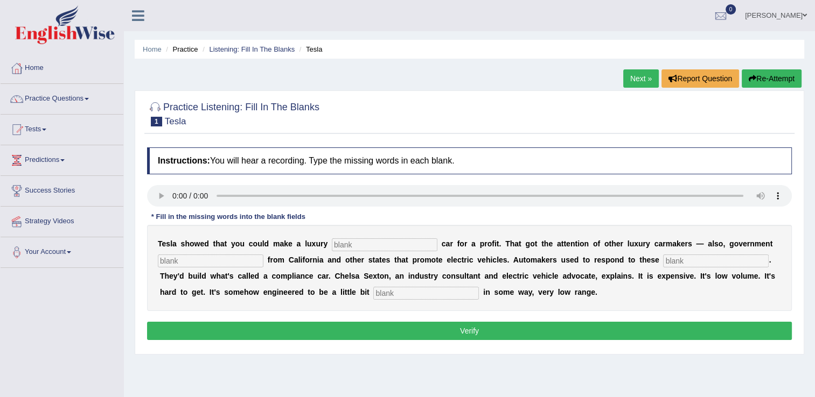
click at [359, 244] on input "text" at bounding box center [385, 244] width 106 height 13
click at [377, 239] on input "text" at bounding box center [385, 244] width 106 height 13
type input "electric"
click at [198, 259] on input "text" at bounding box center [211, 261] width 106 height 13
type input "OTHER STATES"
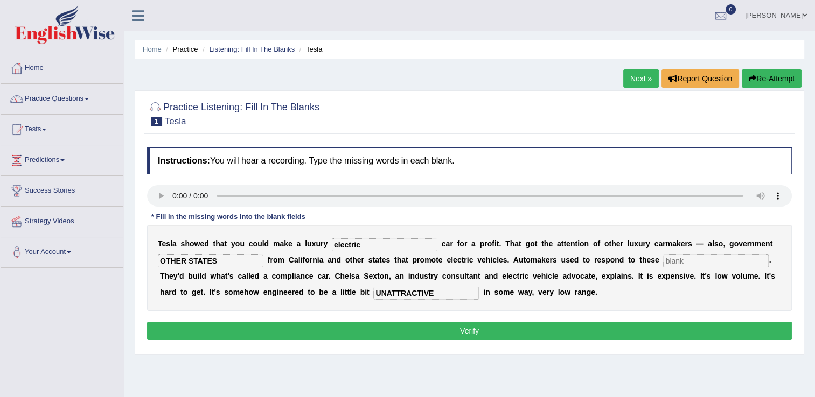
type input "UNATTRACTIVE"
click at [552, 326] on button "Verify" at bounding box center [469, 331] width 644 height 18
click at [473, 328] on button "Verify" at bounding box center [469, 331] width 644 height 18
click at [663, 259] on input "text" at bounding box center [716, 261] width 106 height 13
type input "MAINLAD"
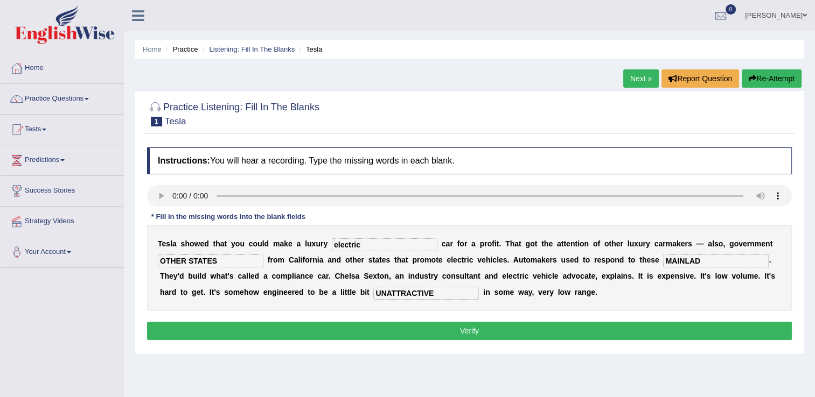
click at [431, 334] on button "Verify" at bounding box center [469, 331] width 644 height 18
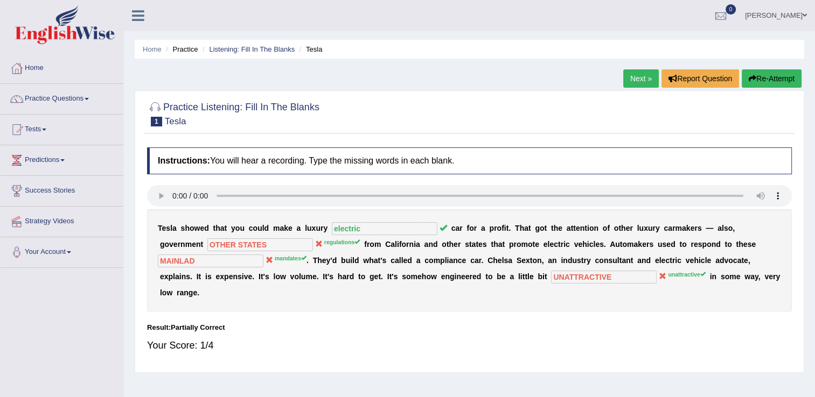
click at [634, 82] on link "Next »" at bounding box center [641, 78] width 36 height 18
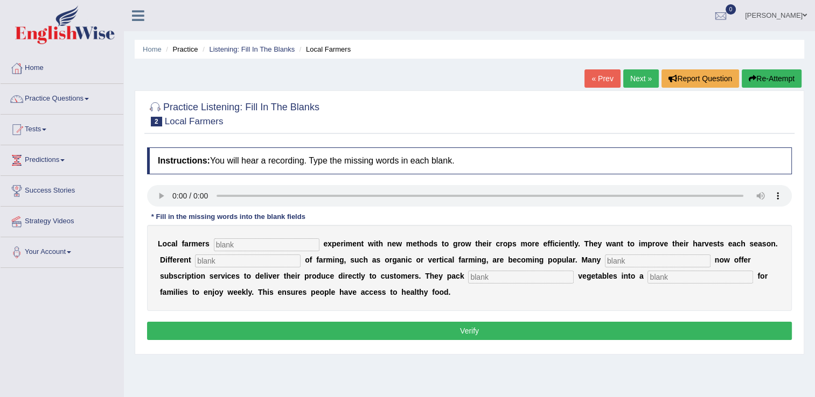
click at [265, 243] on input "text" at bounding box center [267, 244] width 106 height 13
type input "styles"
type input "farms"
type input "fresh"
type input "box"
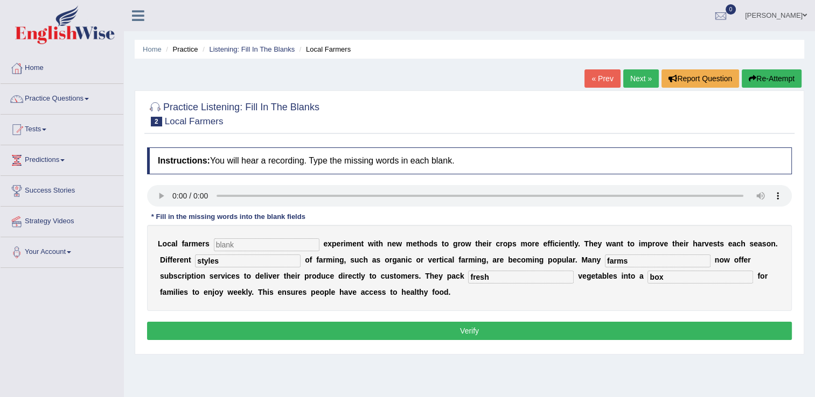
click at [243, 243] on input "text" at bounding box center [267, 244] width 106 height 13
type input "frequently"
click at [367, 330] on button "Verify" at bounding box center [469, 331] width 644 height 18
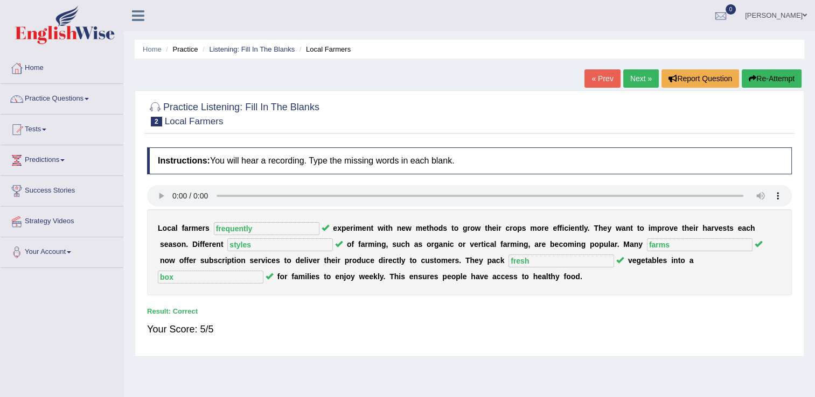
click at [643, 79] on link "Next »" at bounding box center [641, 78] width 36 height 18
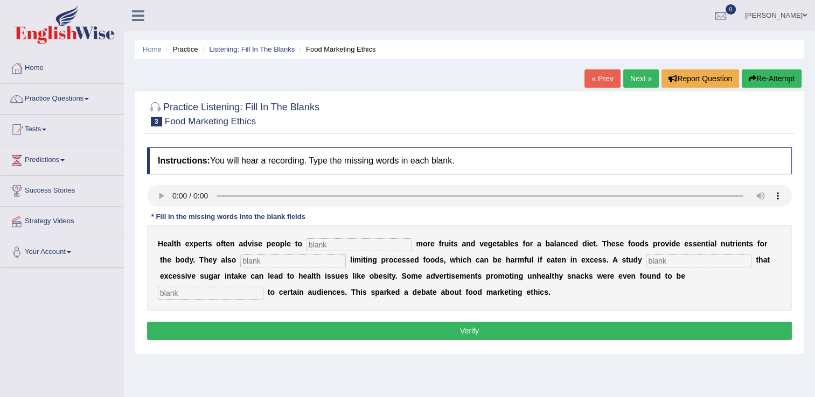
click at [331, 241] on input "text" at bounding box center [359, 244] width 106 height 13
type input "consume"
type input "recommended"
type input "diagnosed"
type input "offensive"
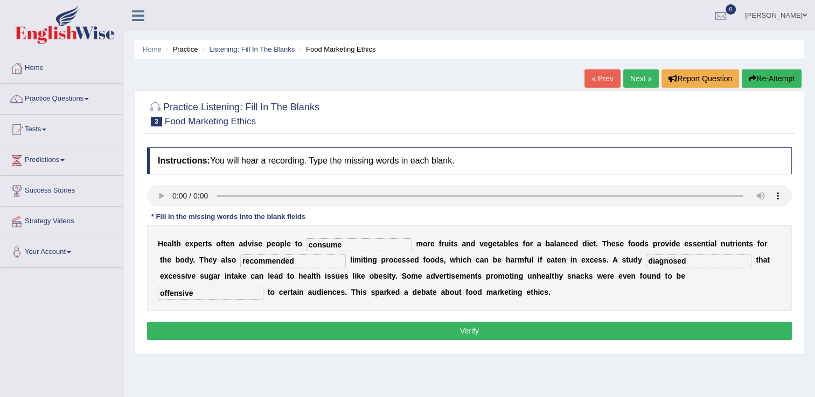
click at [515, 327] on button "Verify" at bounding box center [469, 331] width 644 height 18
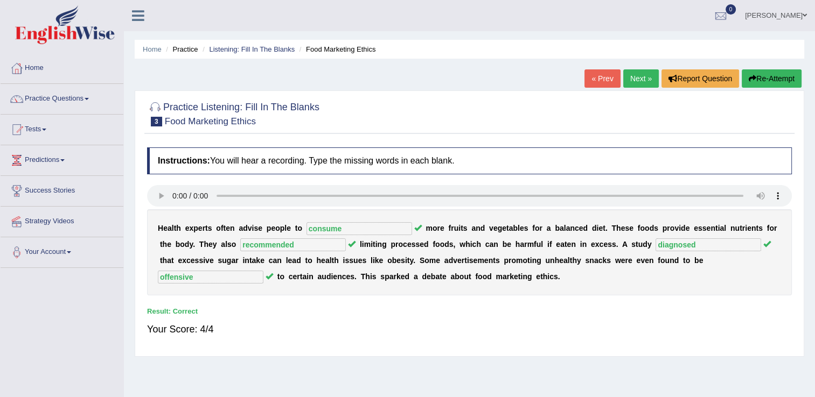
click at [640, 78] on link "Next »" at bounding box center [641, 78] width 36 height 18
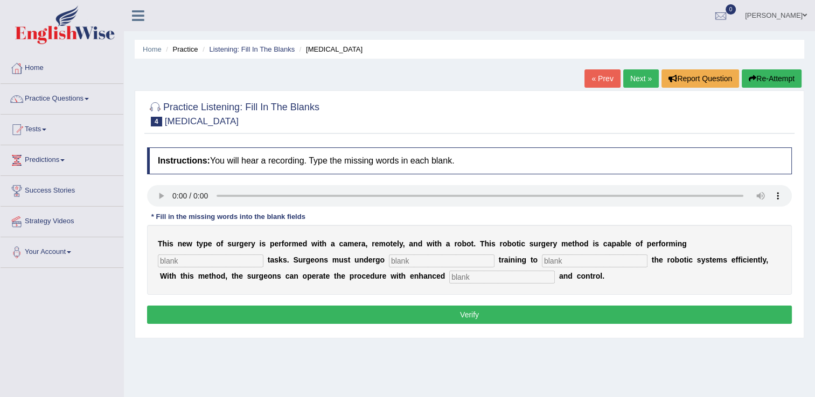
click at [263, 255] on input "text" at bounding box center [211, 261] width 106 height 13
type input "complex"
type input "new"
type input "operates"
type input "procedure"
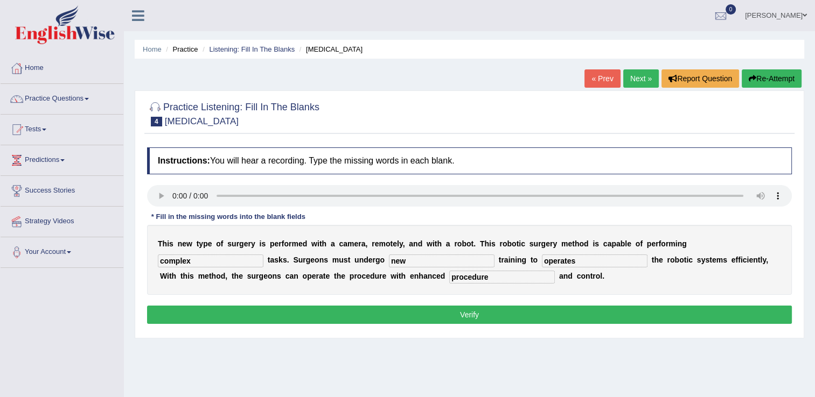
click at [516, 311] on button "Verify" at bounding box center [469, 315] width 644 height 18
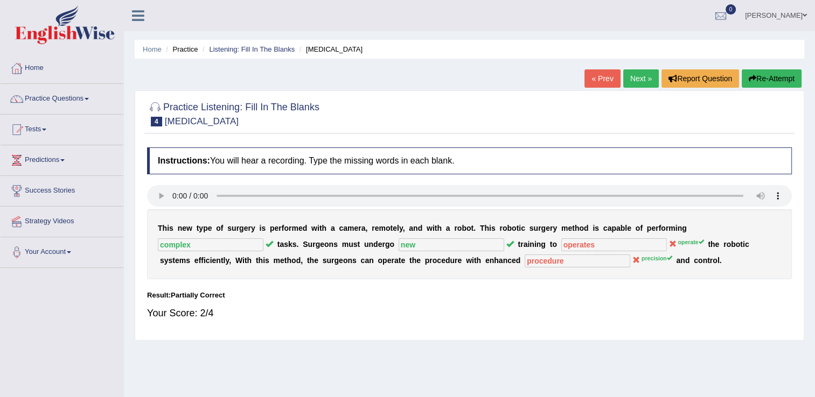
click at [777, 74] on button "Re-Attempt" at bounding box center [771, 78] width 60 height 18
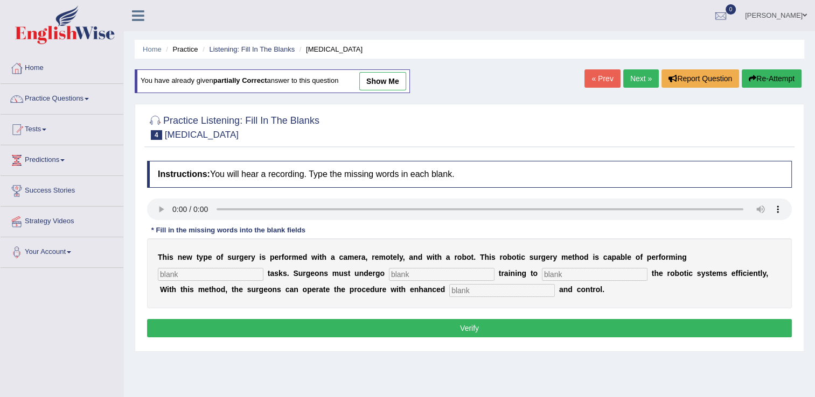
click at [263, 268] on input "text" at bounding box center [211, 274] width 106 height 13
type input "complex"
type input "new"
type input "operate"
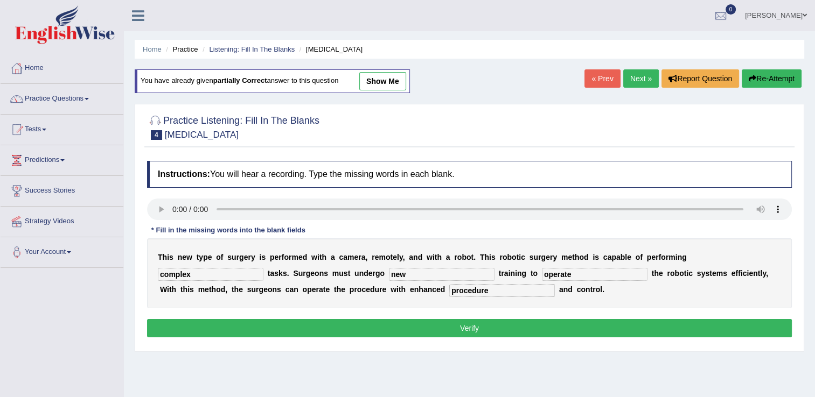
type input "procedure"
click at [600, 324] on button "Verify" at bounding box center [469, 328] width 644 height 18
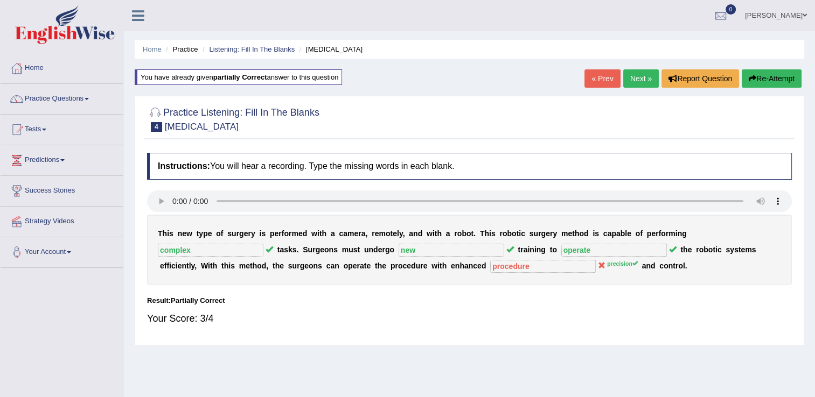
click at [641, 80] on link "Next »" at bounding box center [641, 78] width 36 height 18
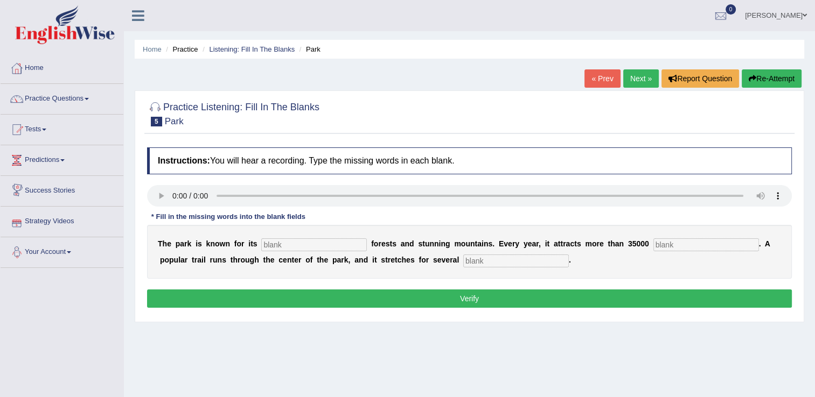
click at [290, 245] on input "text" at bounding box center [314, 244] width 106 height 13
type input "unique"
type input "thousand"
type input "miles"
click at [534, 303] on button "Verify" at bounding box center [469, 299] width 644 height 18
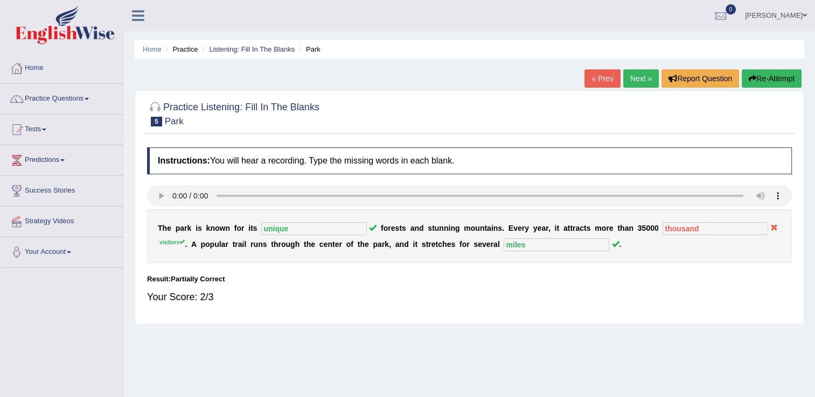
click at [640, 78] on link "Next »" at bounding box center [641, 78] width 36 height 18
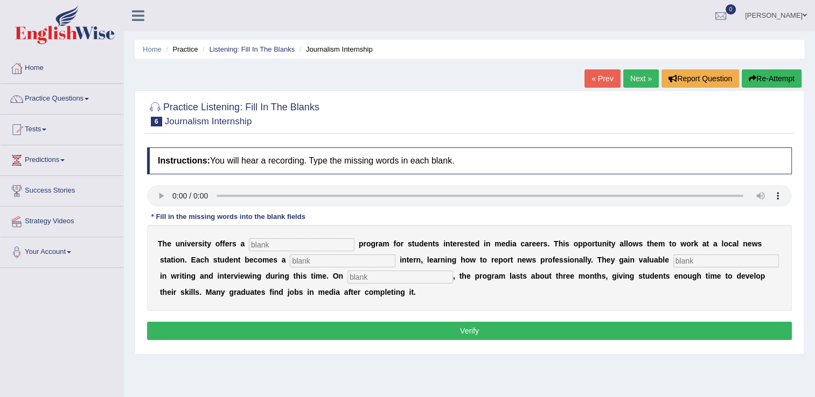
click at [300, 244] on input "text" at bounding box center [302, 244] width 106 height 13
type input "placement"
type input "journalist"
type input "experience"
type input "average"
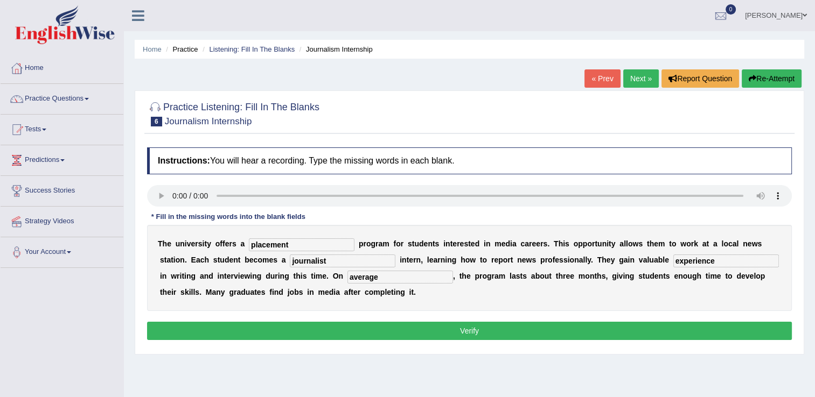
click at [480, 325] on button "Verify" at bounding box center [469, 331] width 644 height 18
